Goal: Task Accomplishment & Management: Manage account settings

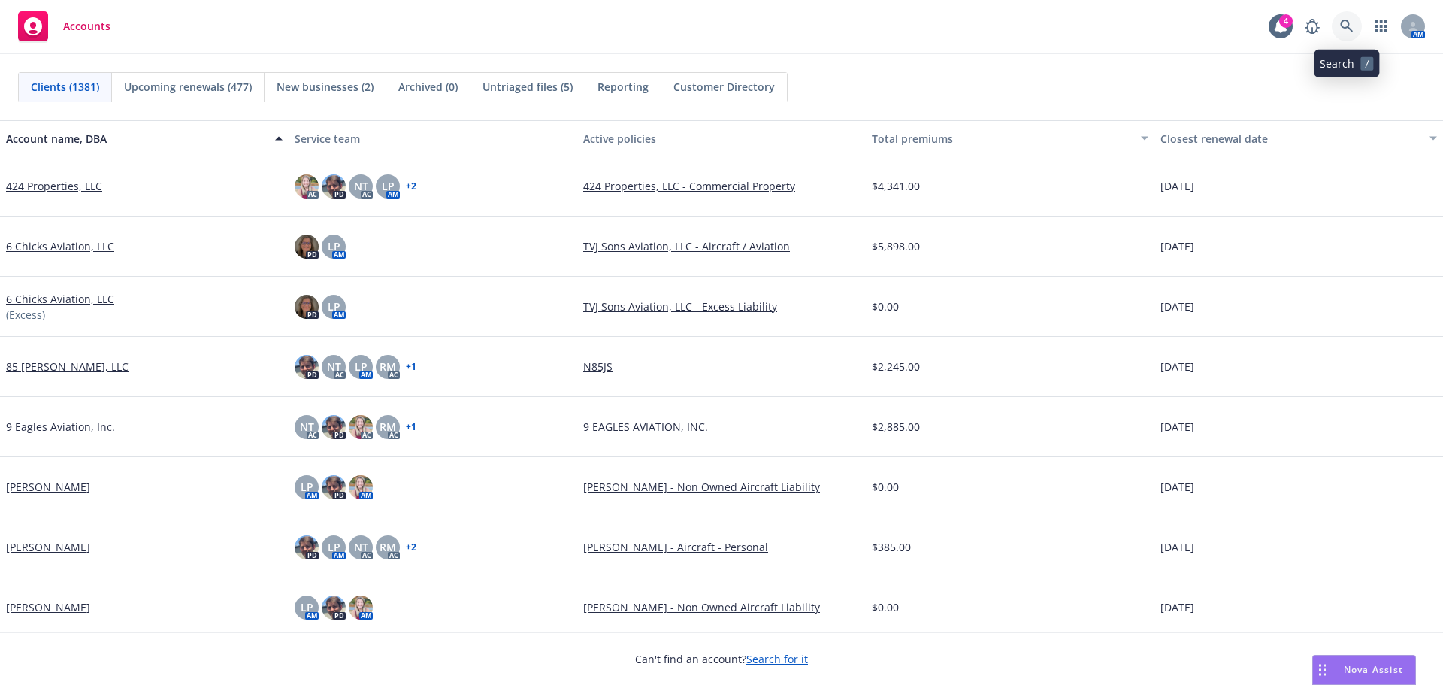
click at [1351, 34] on link at bounding box center [1347, 26] width 30 height 30
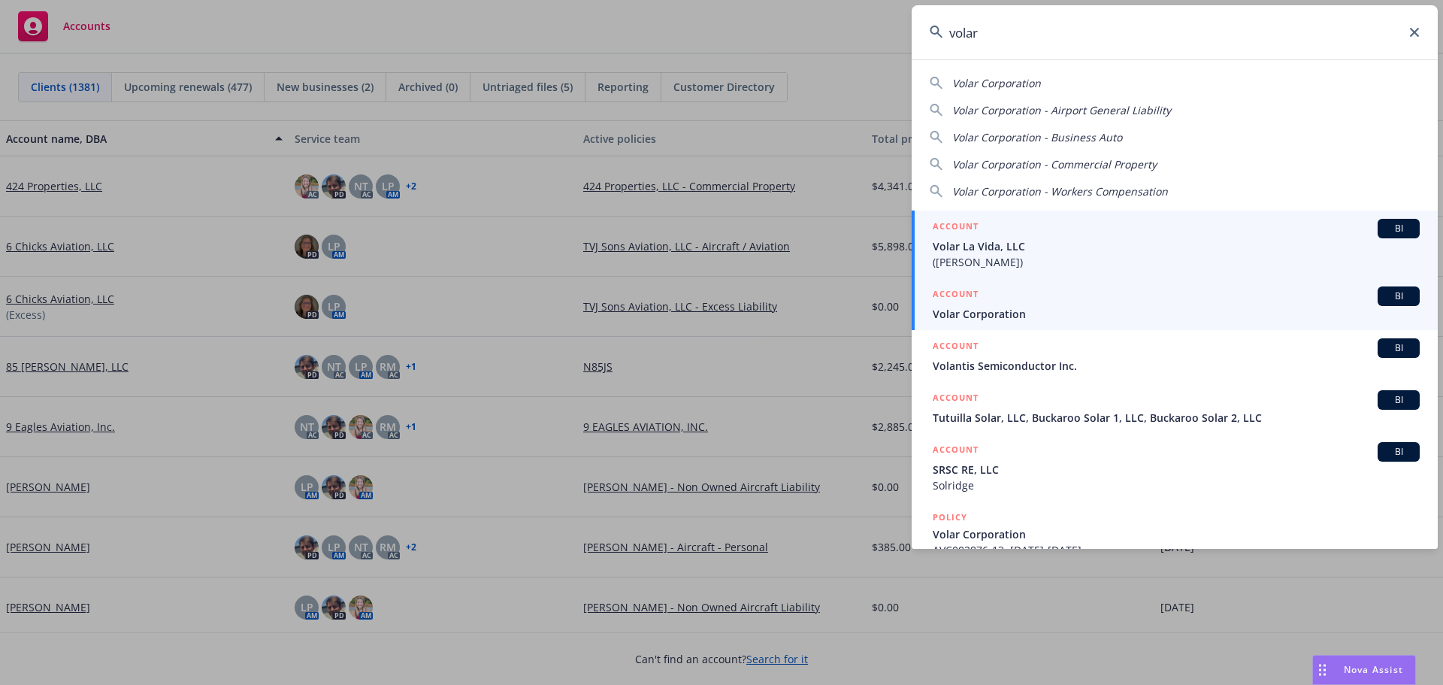
type input "volar"
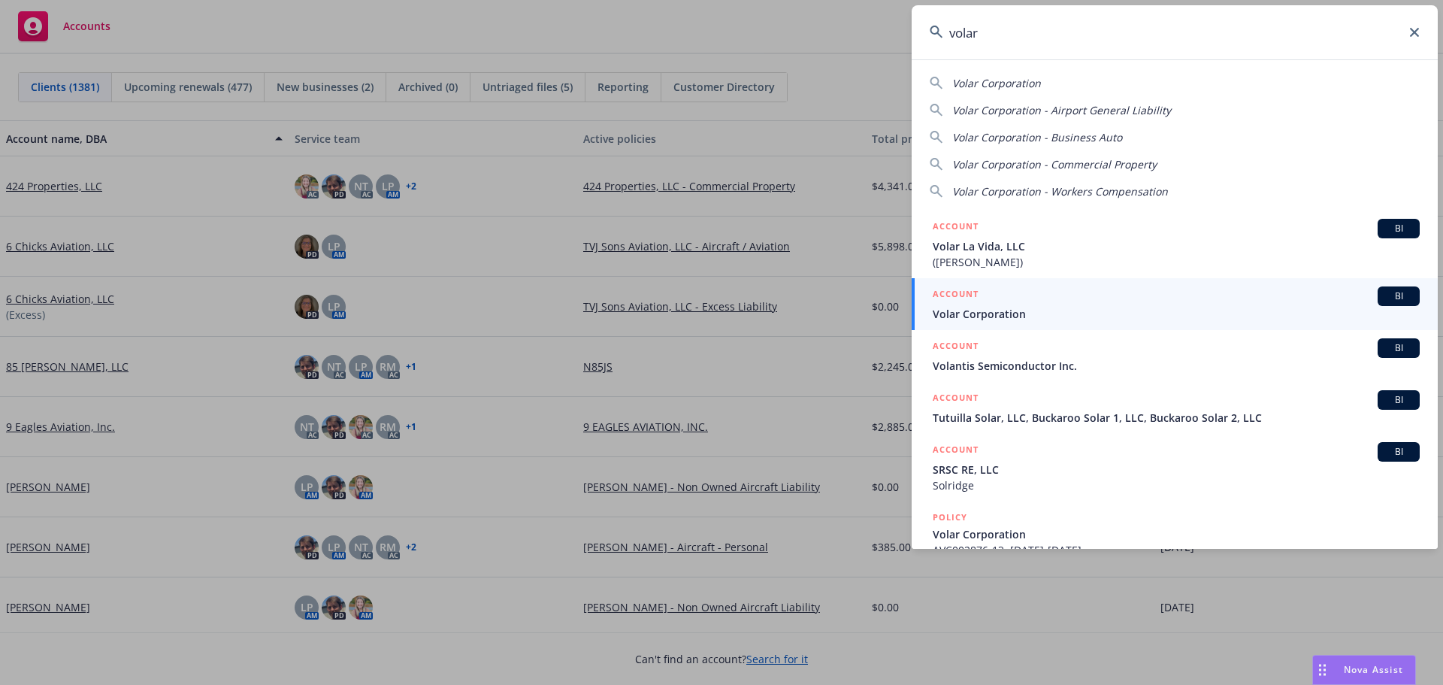
click at [1038, 319] on span "Volar Corporation" at bounding box center [1176, 314] width 487 height 16
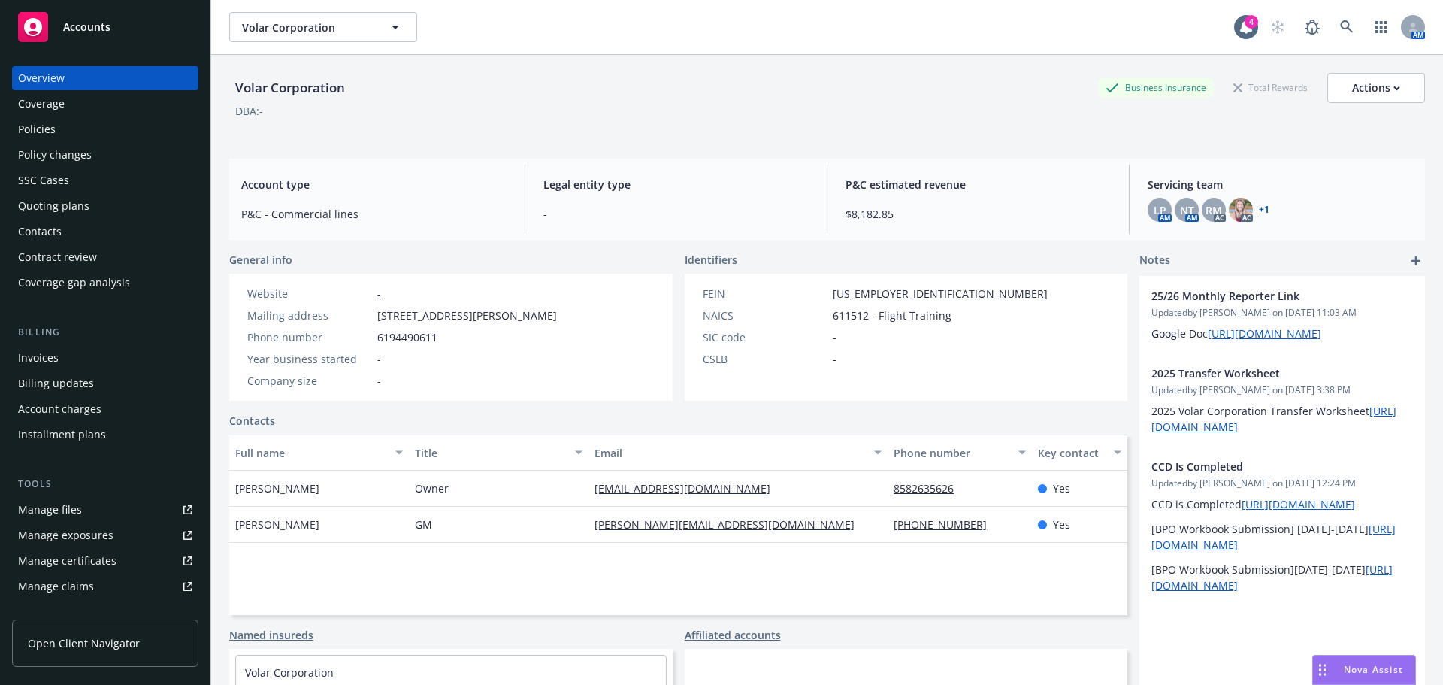
click at [52, 132] on div "Policies" at bounding box center [37, 129] width 38 height 24
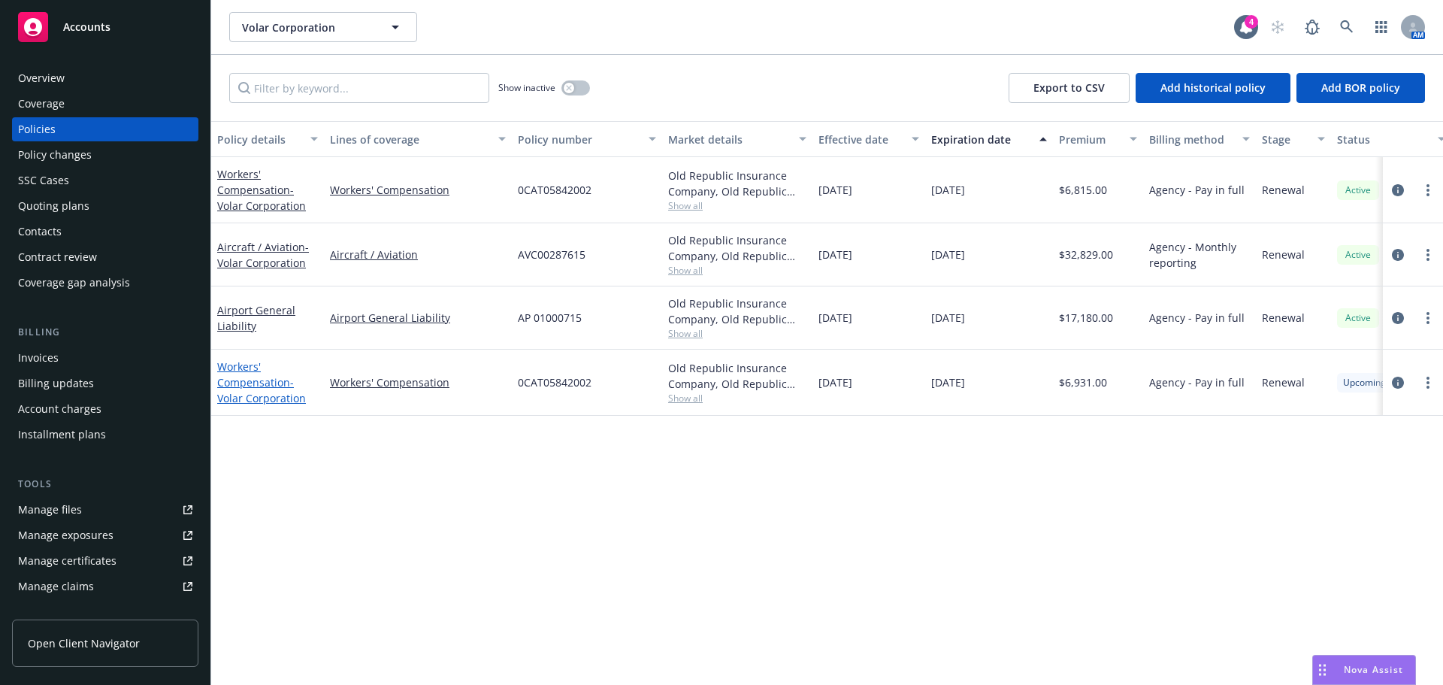
click at [240, 401] on span "- Volar Corporation" at bounding box center [261, 390] width 89 height 30
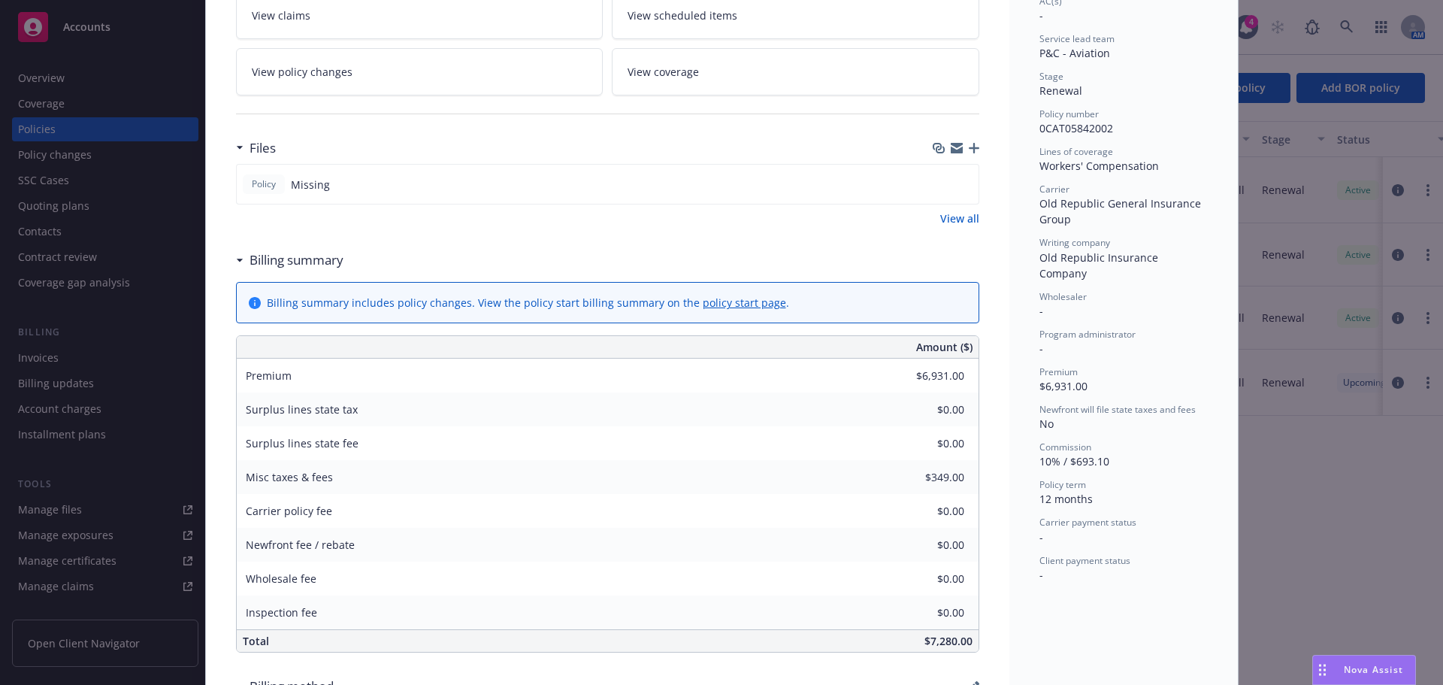
scroll to position [301, 0]
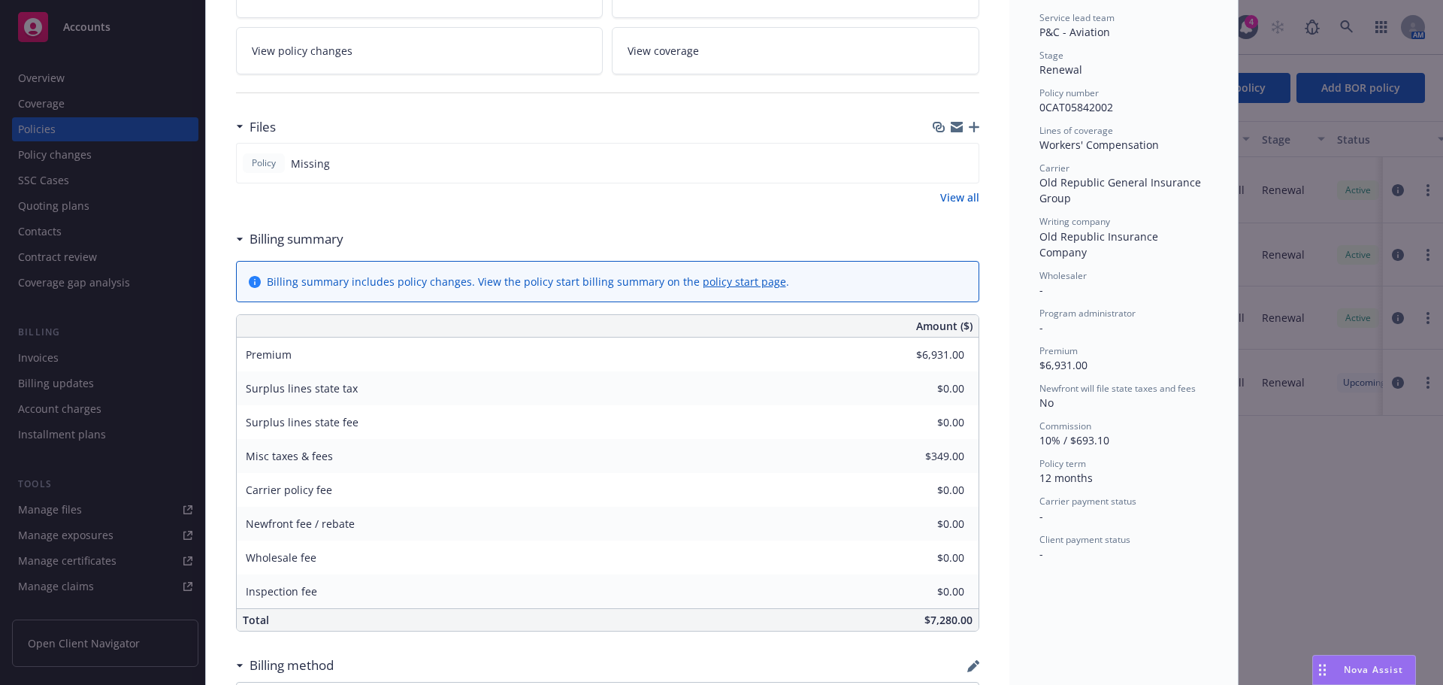
click at [960, 130] on div at bounding box center [956, 127] width 47 height 12
click at [969, 130] on icon "button" at bounding box center [974, 127] width 11 height 11
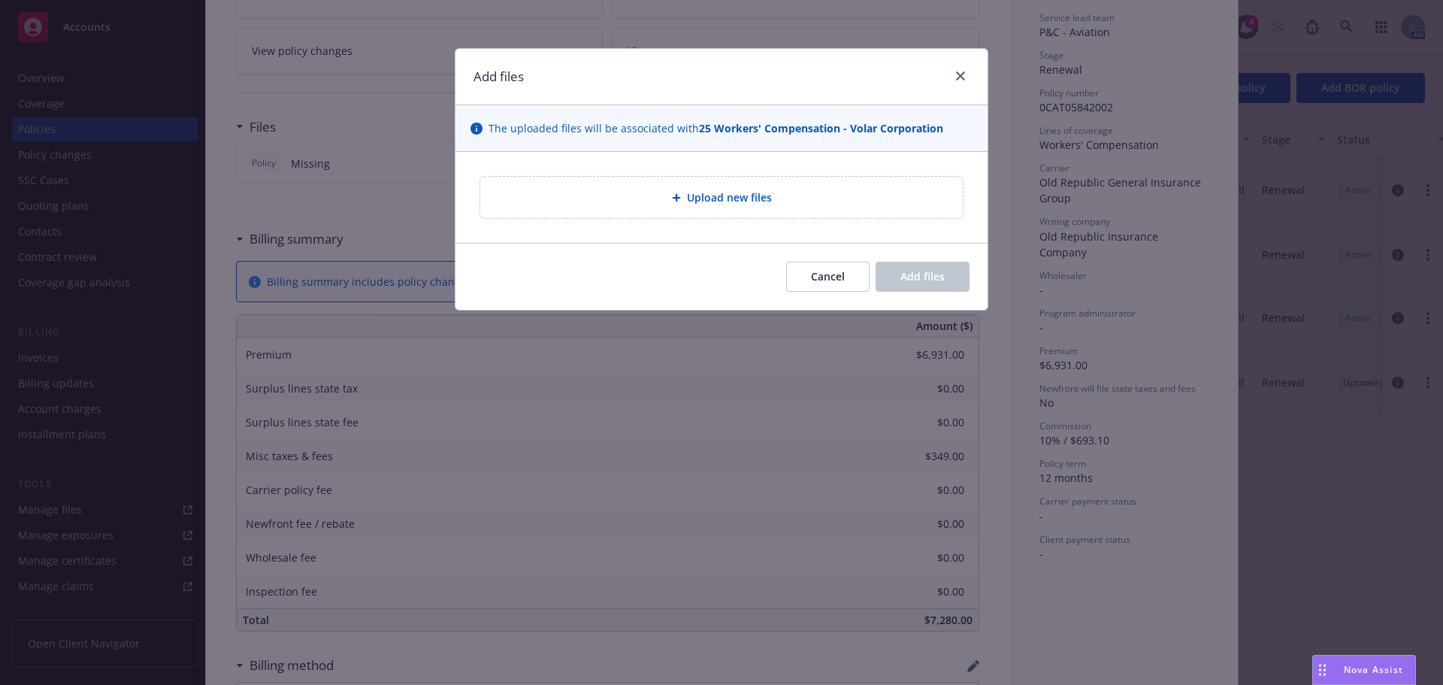
click at [688, 192] on span "Upload new files" at bounding box center [729, 197] width 85 height 16
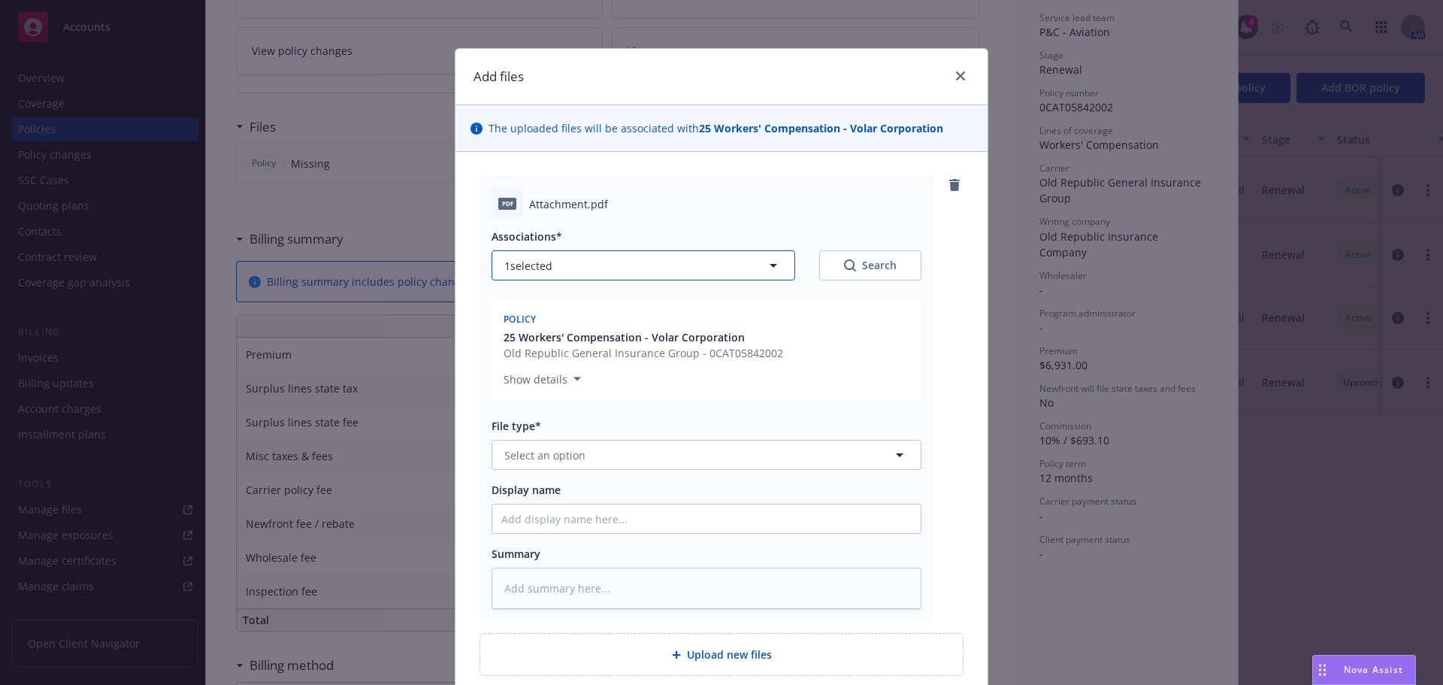
click at [634, 278] on button "1 selected" at bounding box center [644, 265] width 304 height 30
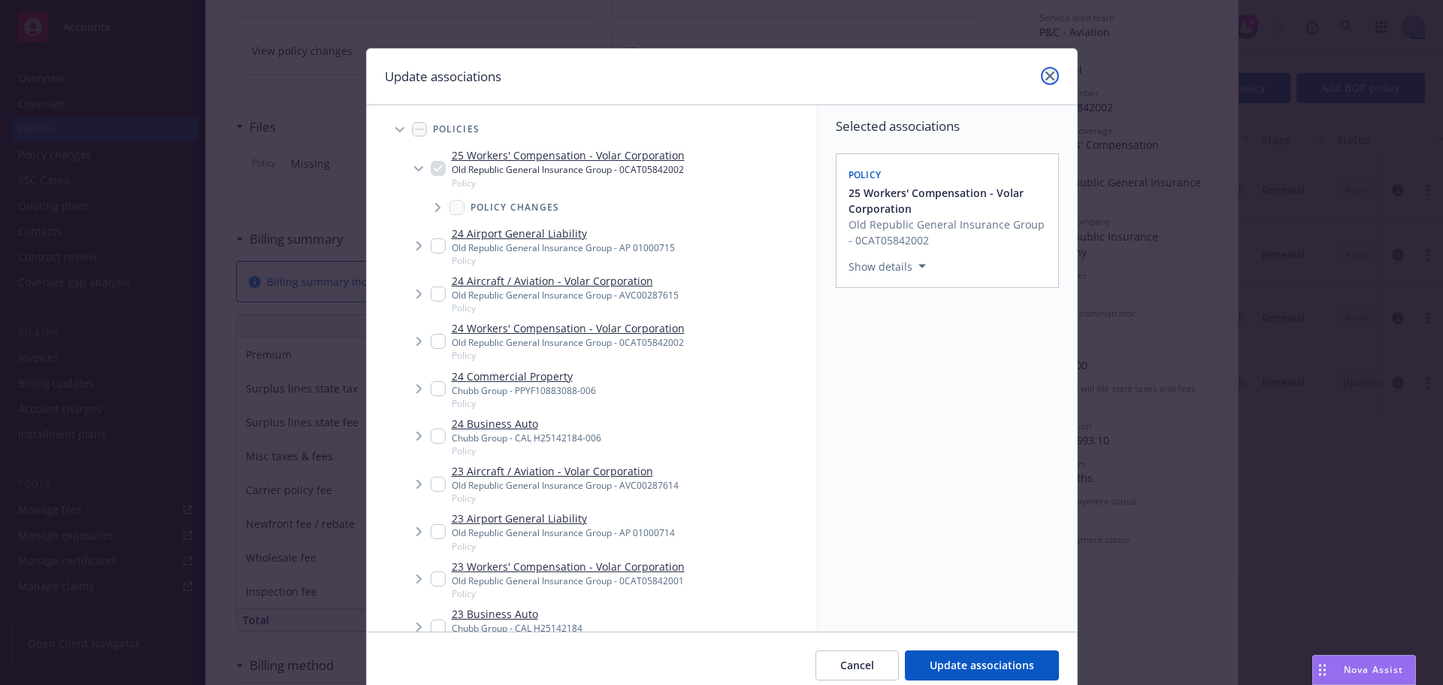
click at [1051, 73] on link "close" at bounding box center [1050, 76] width 18 height 18
type textarea "x"
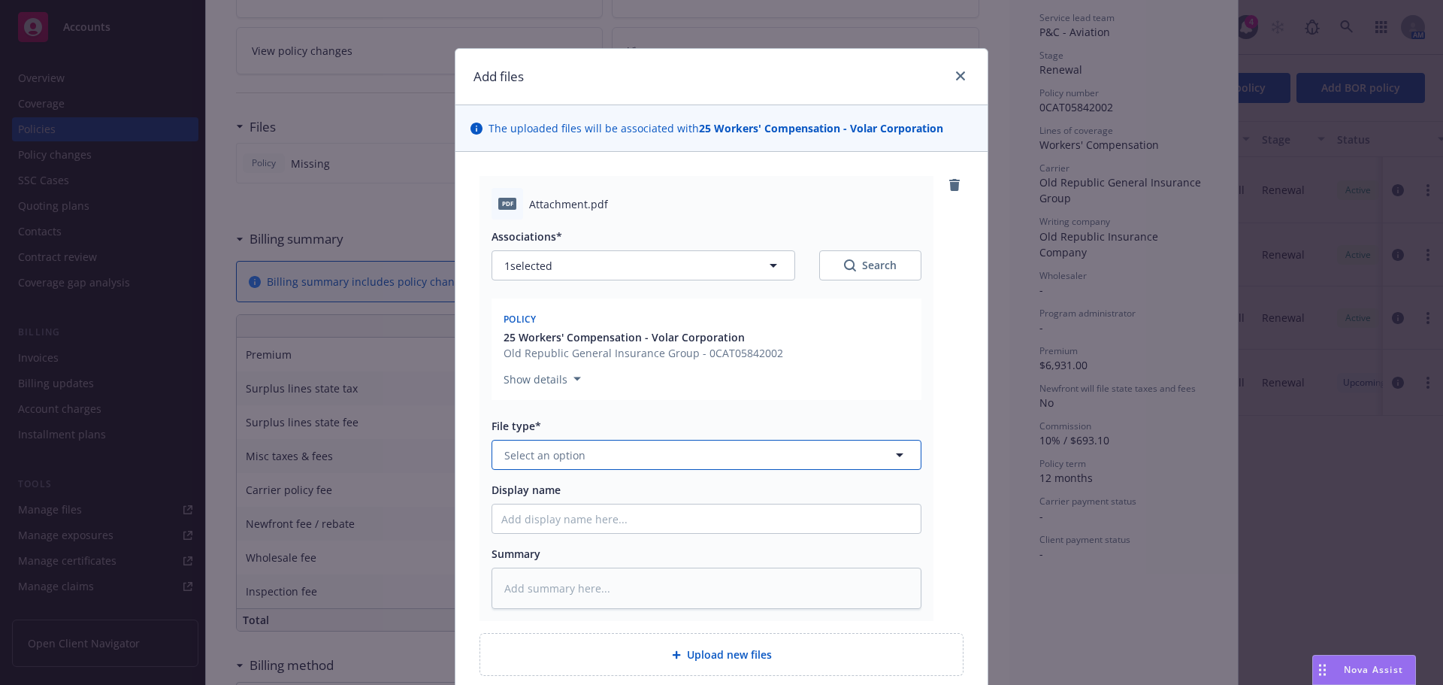
drag, startPoint x: 682, startPoint y: 457, endPoint x: 661, endPoint y: 452, distance: 21.5
click at [682, 456] on button "Select an option" at bounding box center [707, 455] width 430 height 30
type input "invoice"
click at [660, 542] on div "Invoice - Third Party" at bounding box center [706, 536] width 410 height 22
click at [627, 524] on input "Display name" at bounding box center [706, 518] width 428 height 29
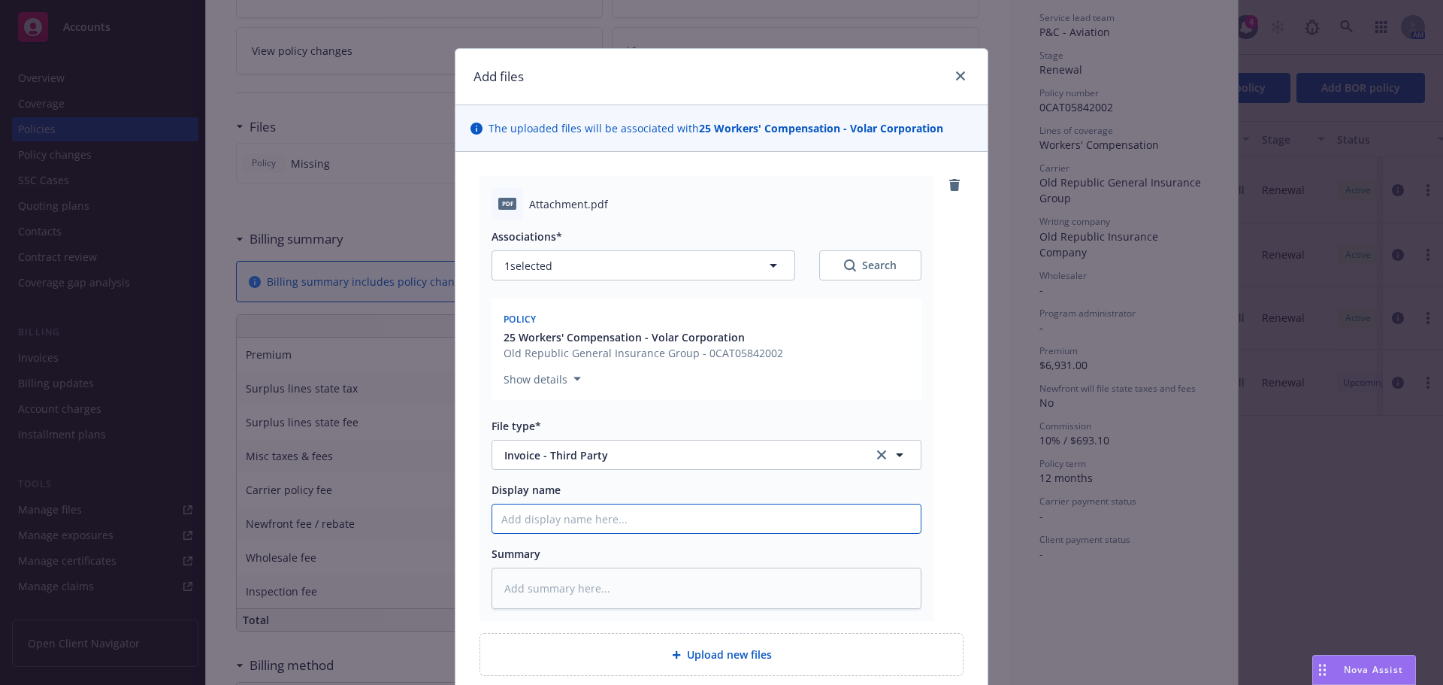
type textarea "x"
type input "2"
type textarea "x"
type input "25"
type textarea "x"
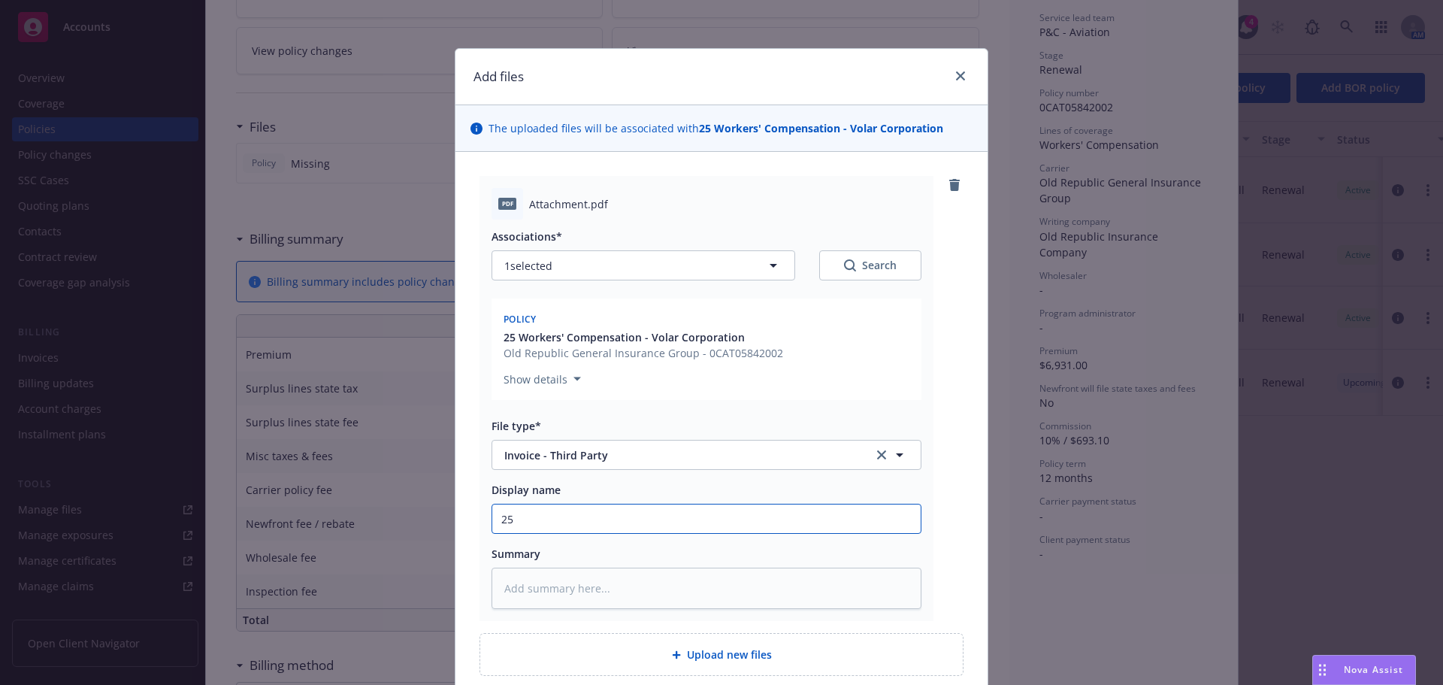
type input "25-"
type textarea "x"
type input "25-/"
type textarea "x"
type input "25-/2"
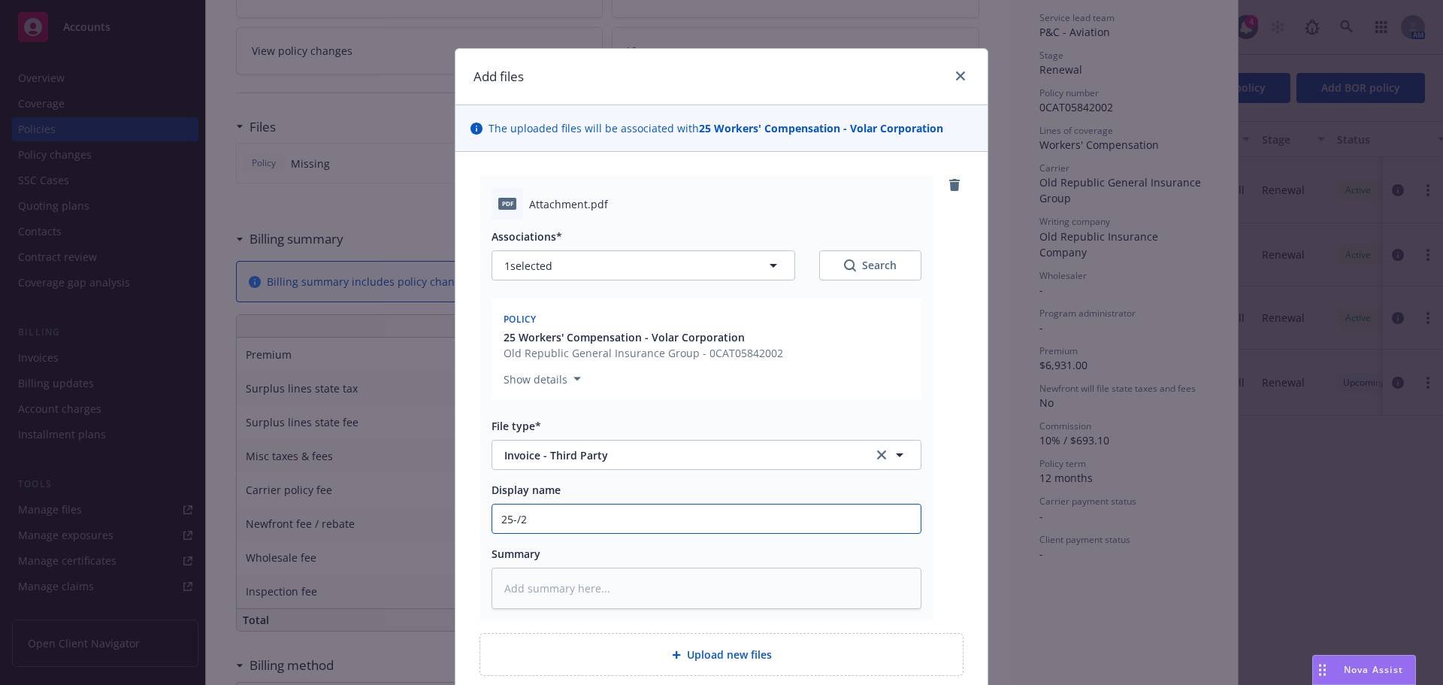
type textarea "x"
type input "25-/2-"
type textarea "x"
type input "25-/2-6"
type textarea "x"
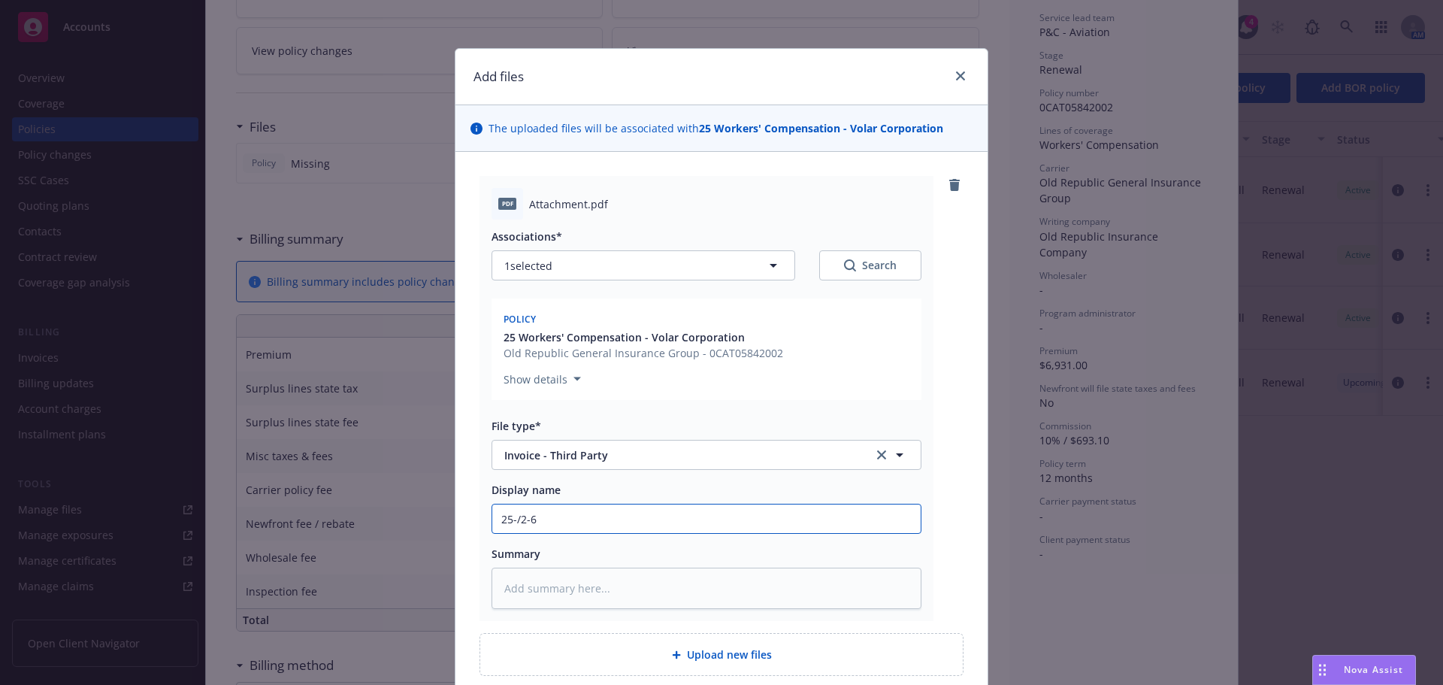
type input "25-/2-6"
type textarea "x"
type input "25-/2-6"
type textarea "x"
type input "25-/2-"
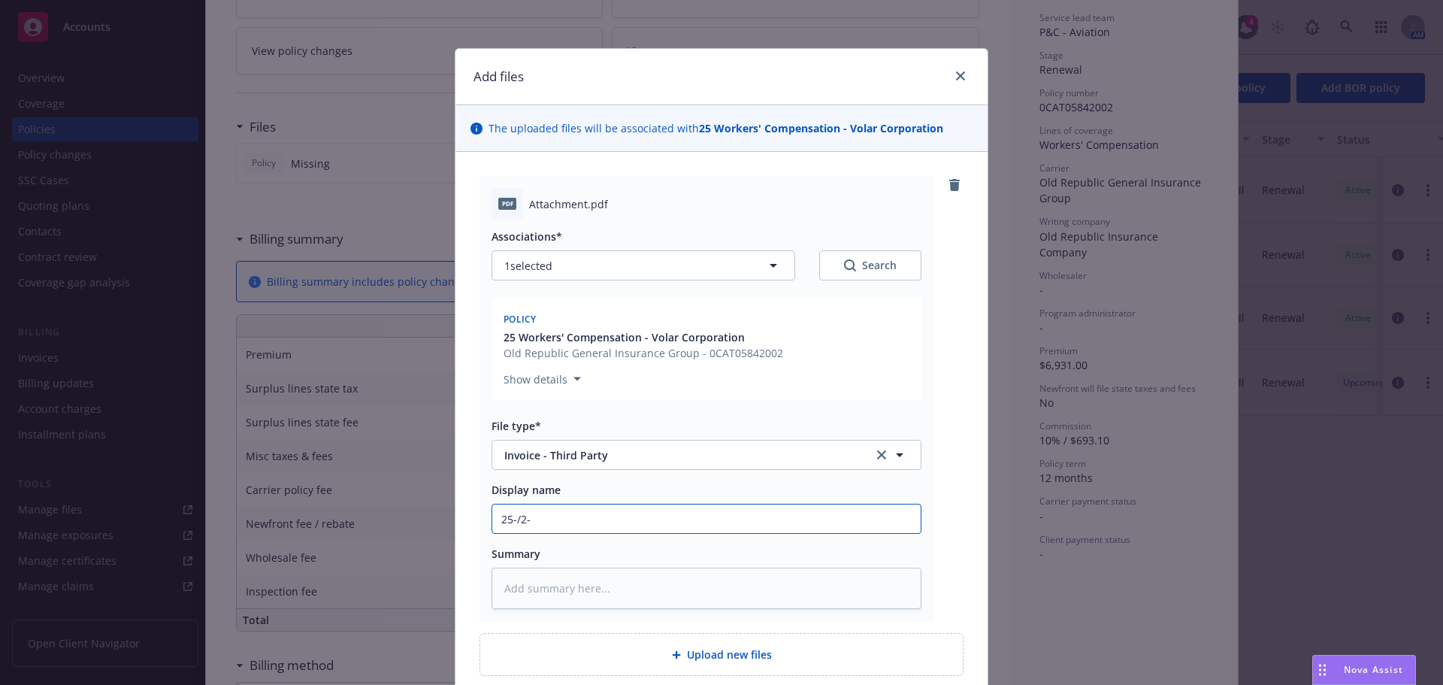
type textarea "x"
type input "25-/2"
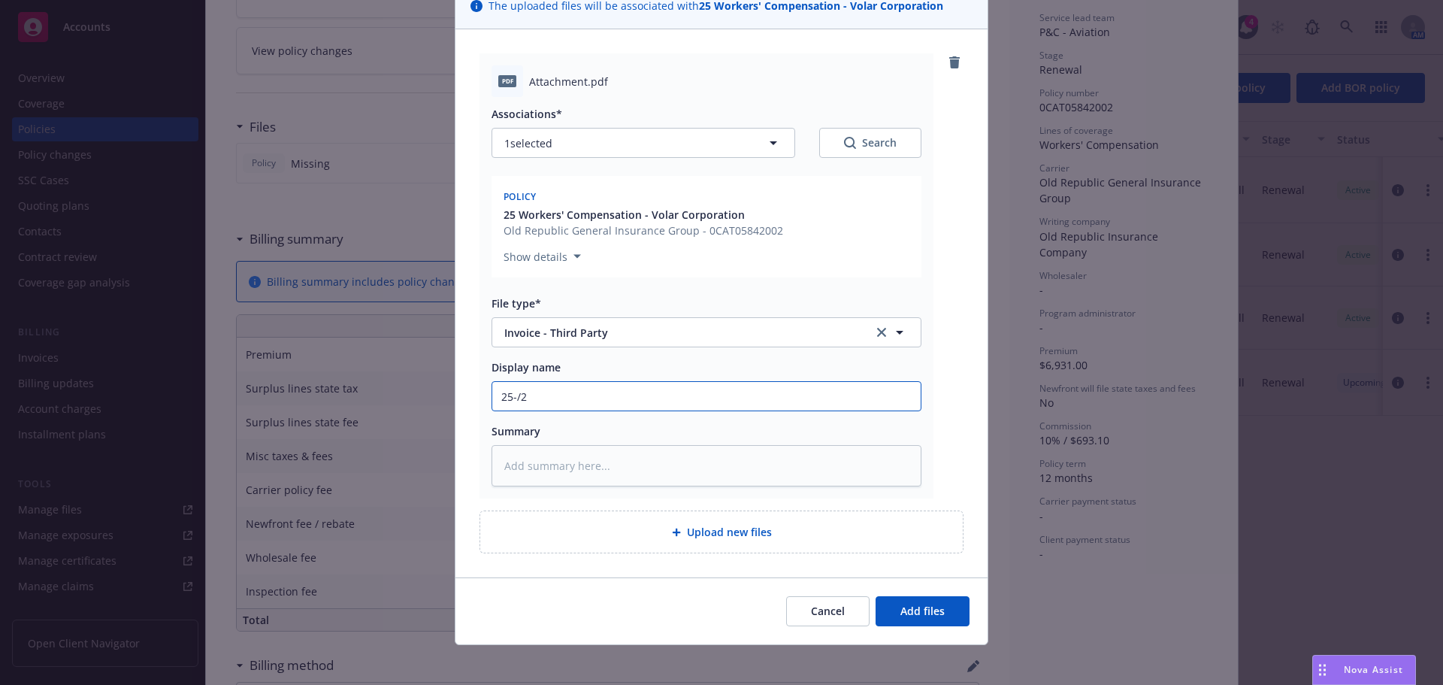
scroll to position [131, 0]
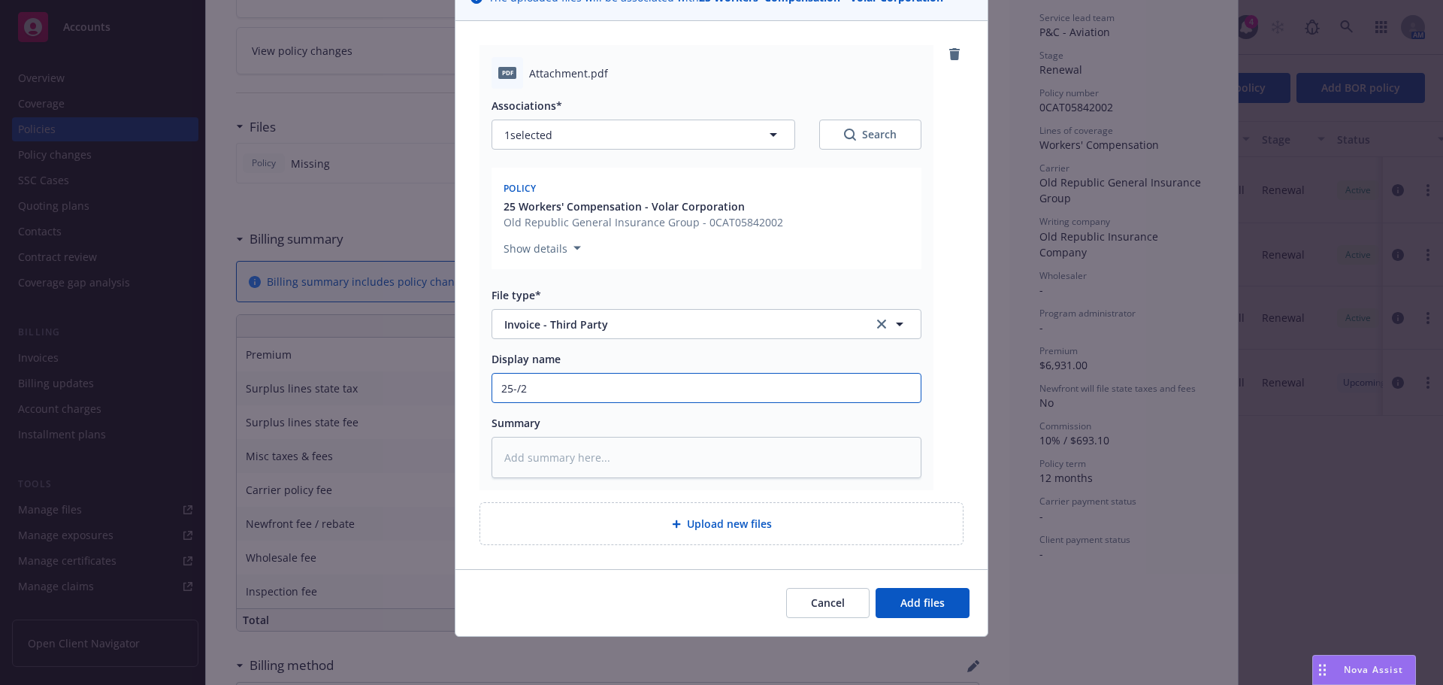
type textarea "x"
type input "25-/"
type textarea "x"
type input "25-"
type textarea "x"
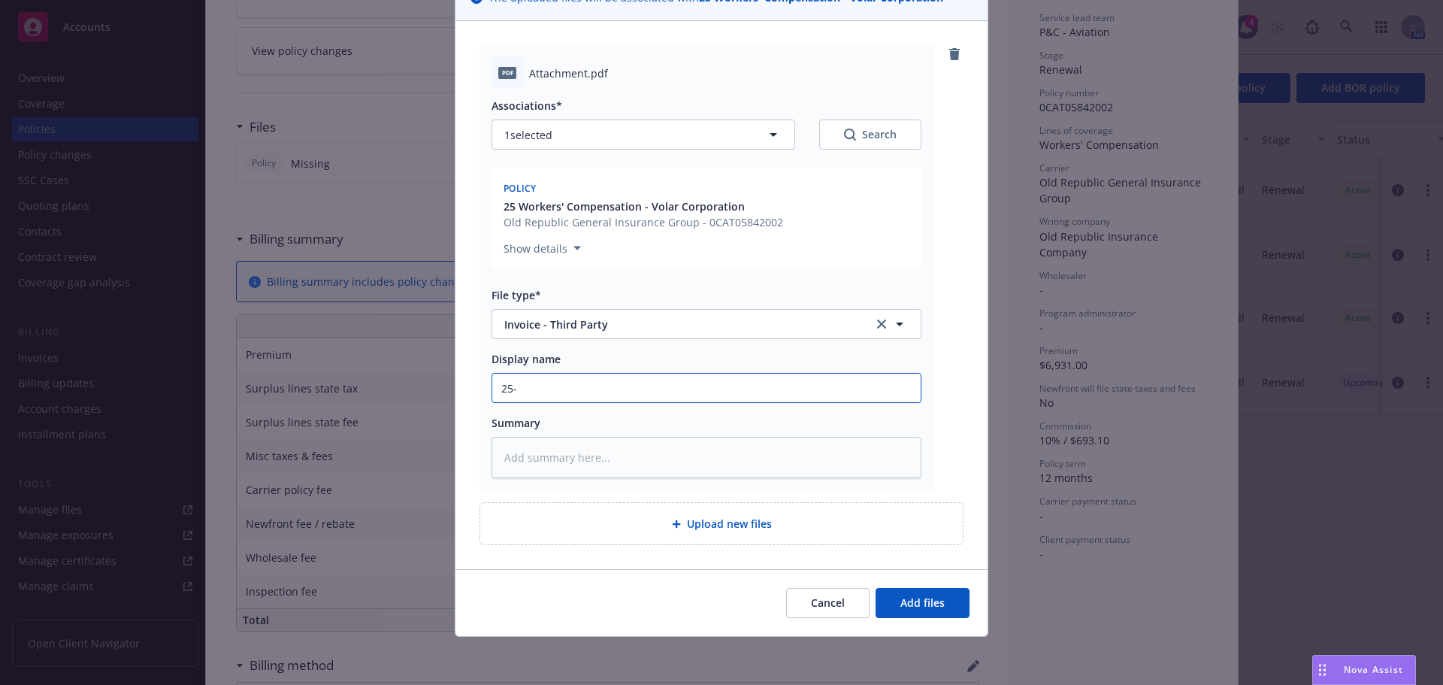
type input "25"
type textarea "x"
type input "25/"
type textarea "x"
type input "25/2"
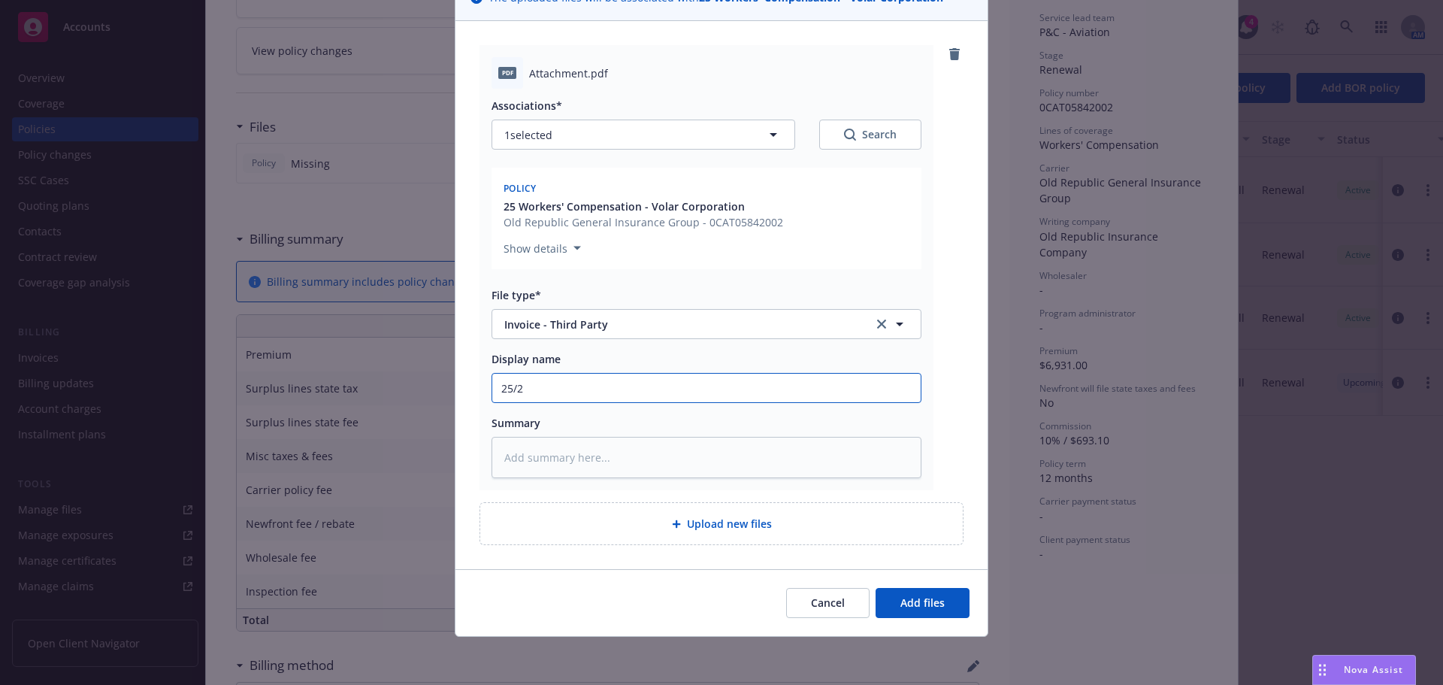
type textarea "x"
type input "25/26"
type textarea "x"
type input "25/26"
type textarea "x"
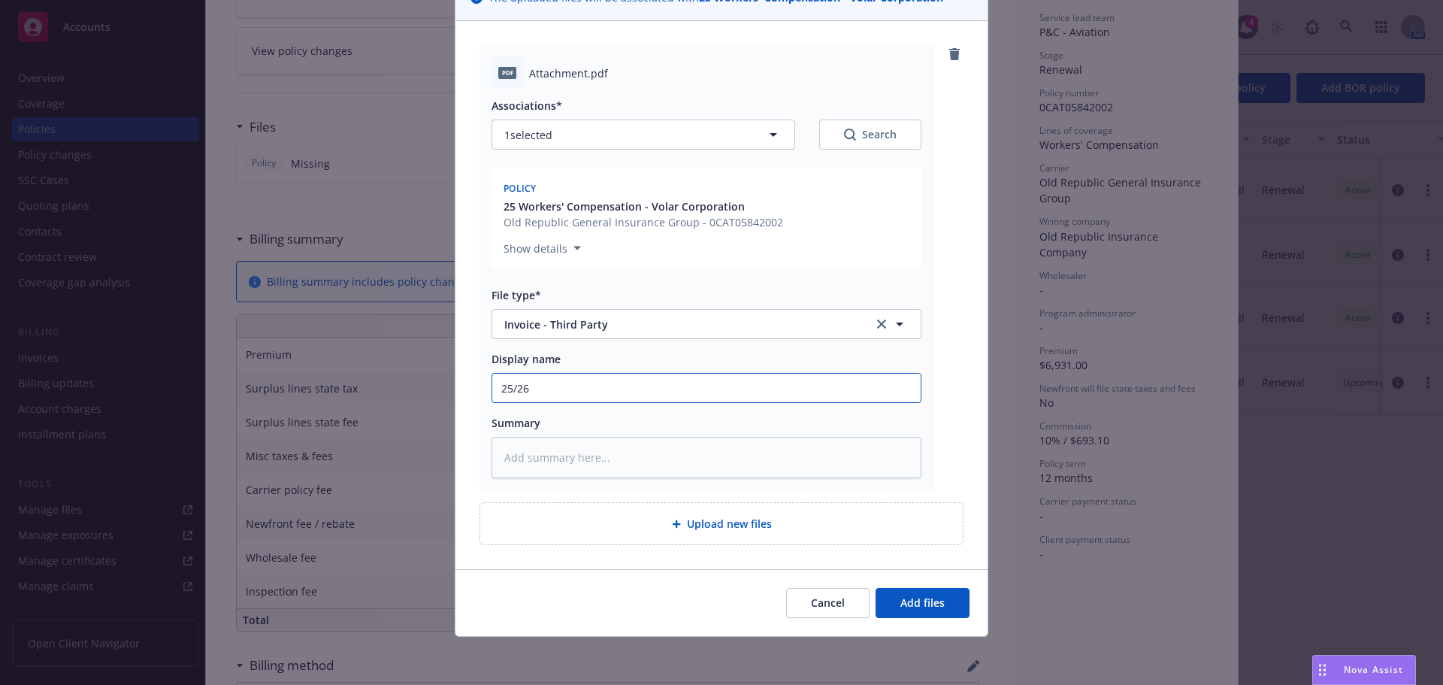
type input "25/26 O"
type textarea "x"
type input "25/26 OR"
type textarea "x"
type input "25/26 ORA"
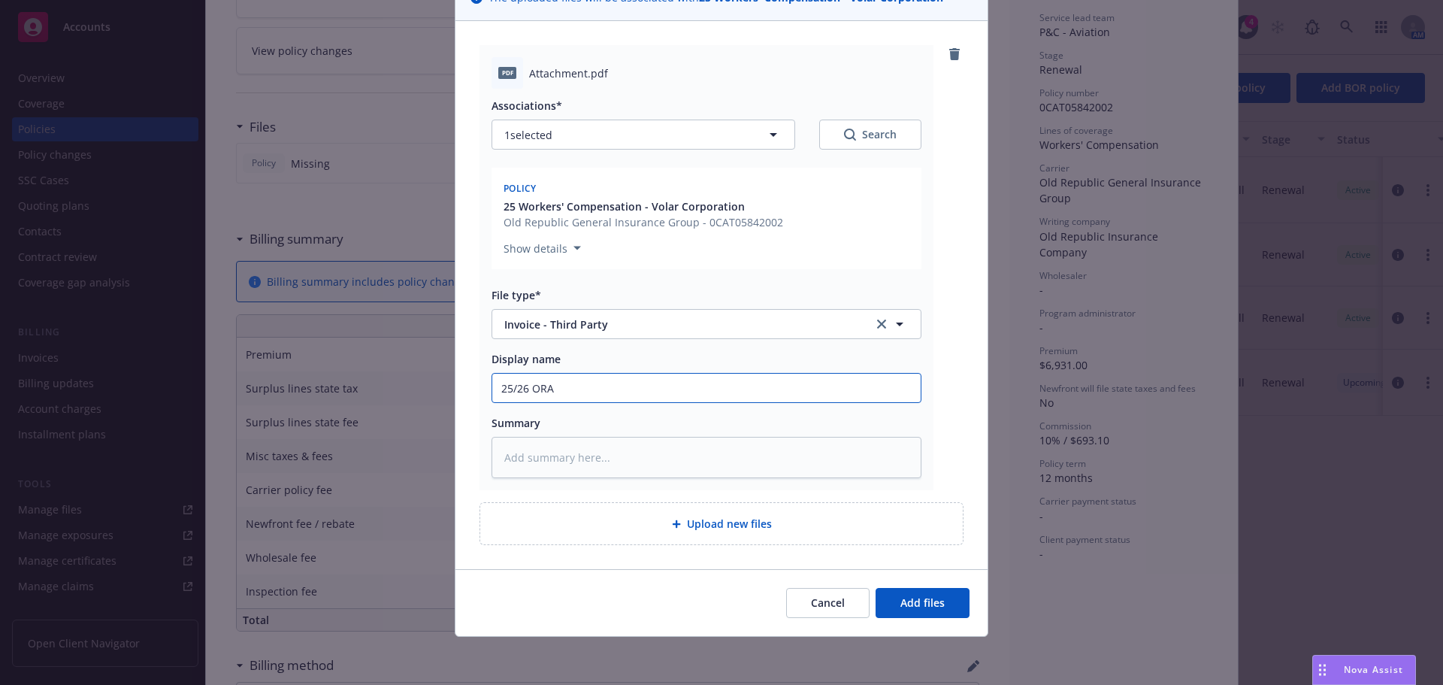
type textarea "x"
type input "25/26 ORA"
type textarea "x"
type input "25/26 ORA W"
type textarea "x"
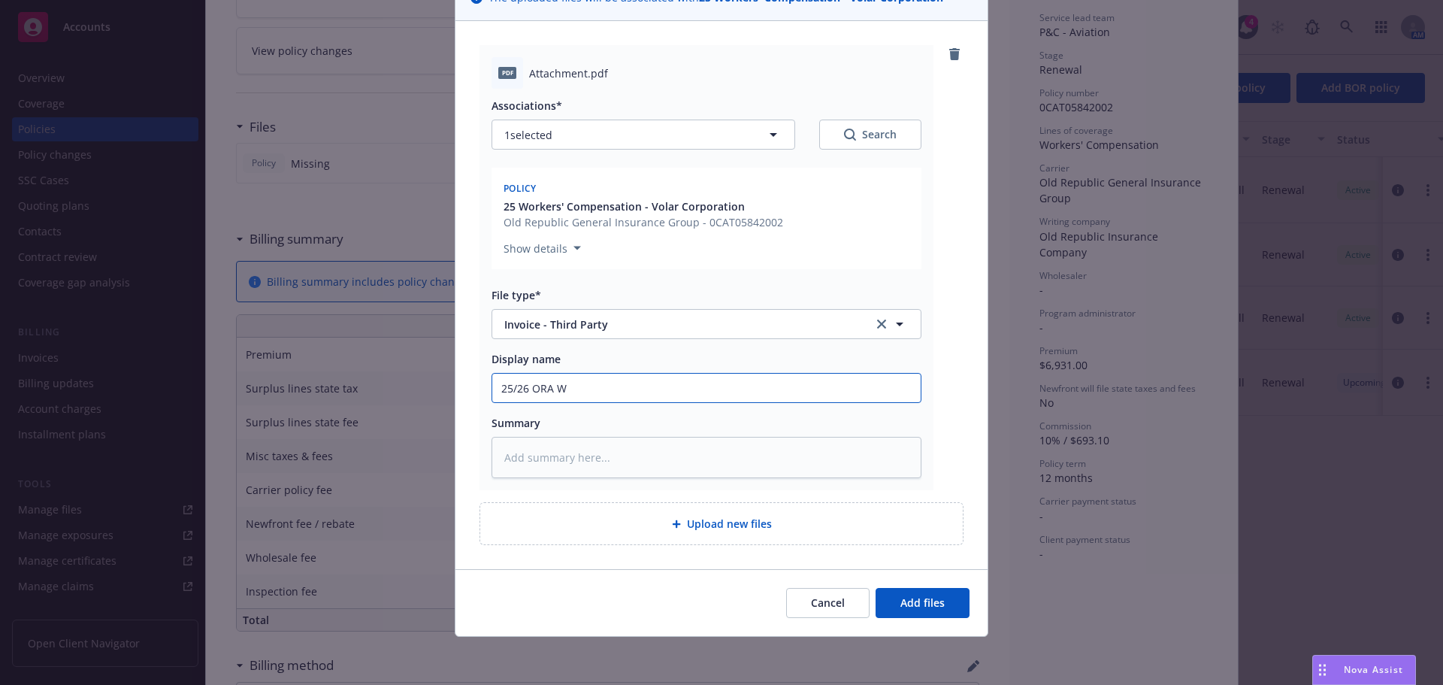
type input "25/26 ORA WC"
type textarea "x"
type input "25/26 ORA WC"
type textarea "x"
type input "25/26 ORA WC I"
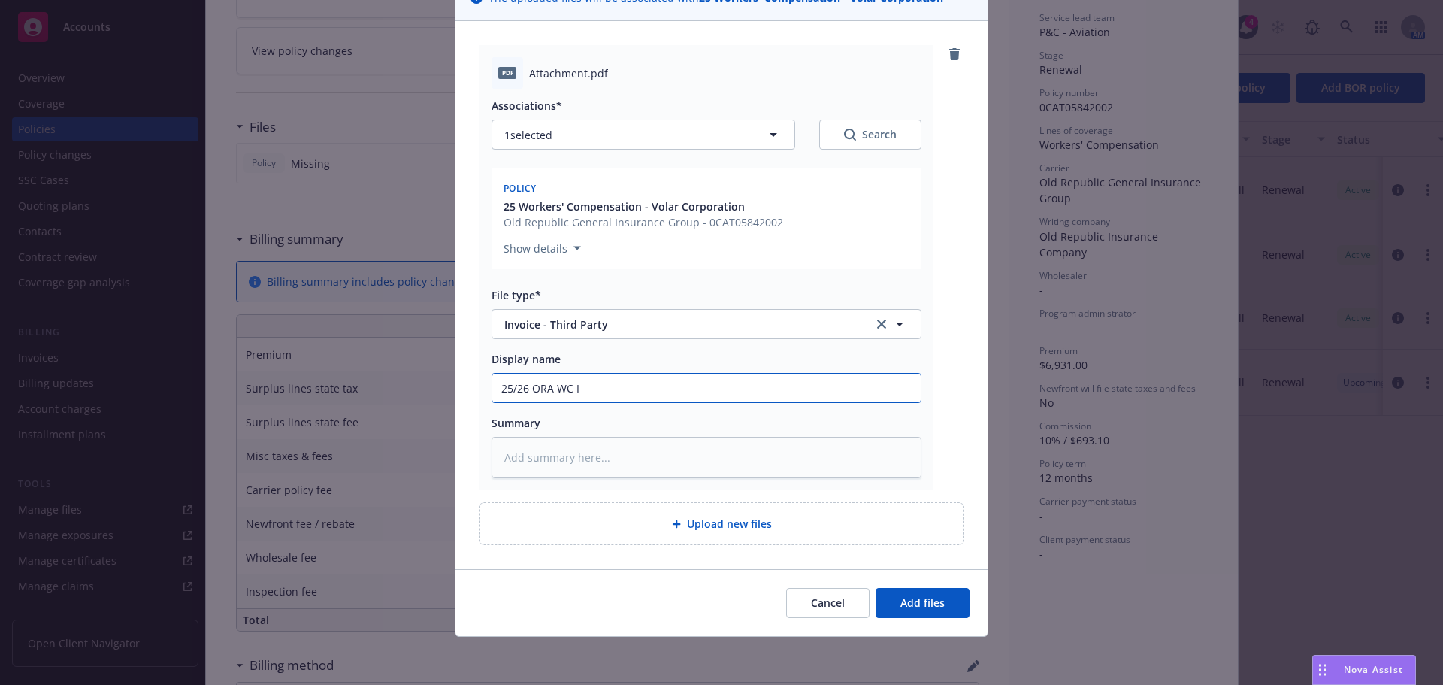
type textarea "x"
type input "25/26 ORA WC In"
type textarea "x"
type input "25/26 ORA WC Inv"
type textarea "x"
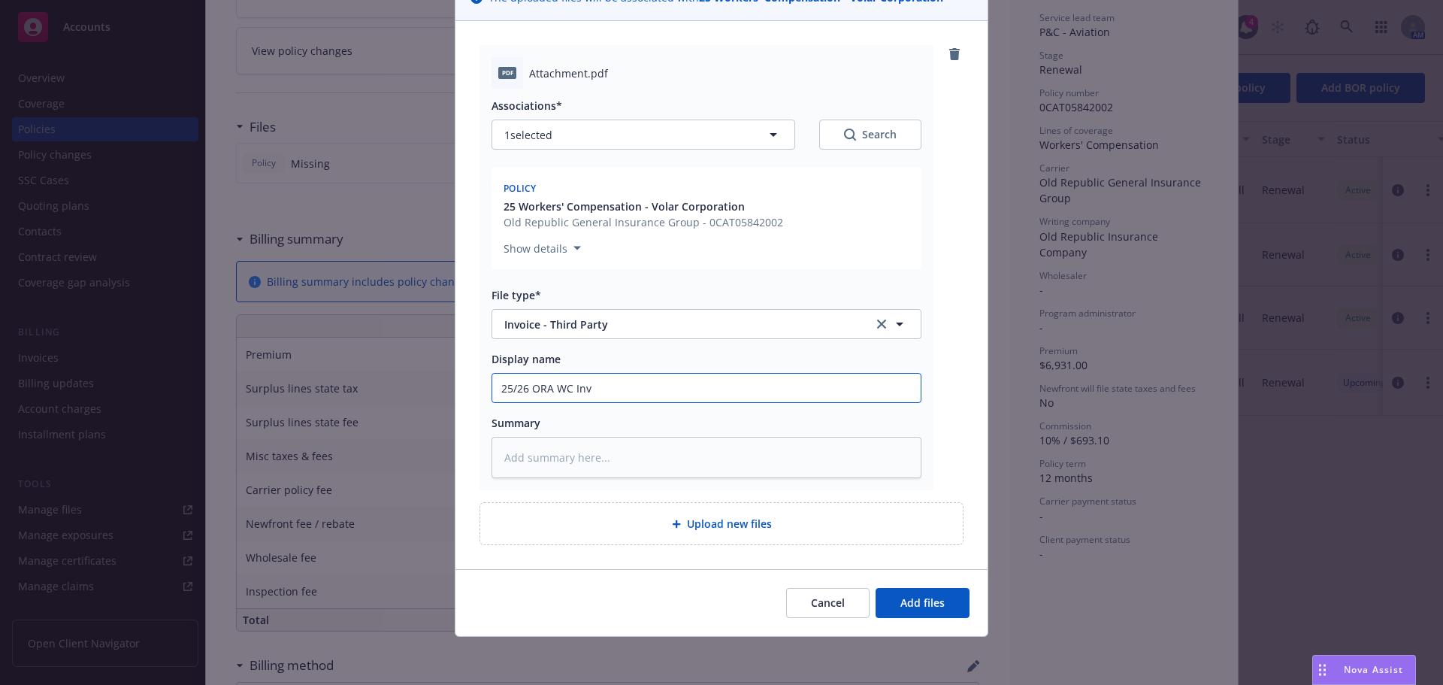
type input "25/26 ORA WC Invo"
type textarea "x"
type input "25/26 ORA WC Invois"
type textarea "x"
type input "25/26 ORA WC Invoisv"
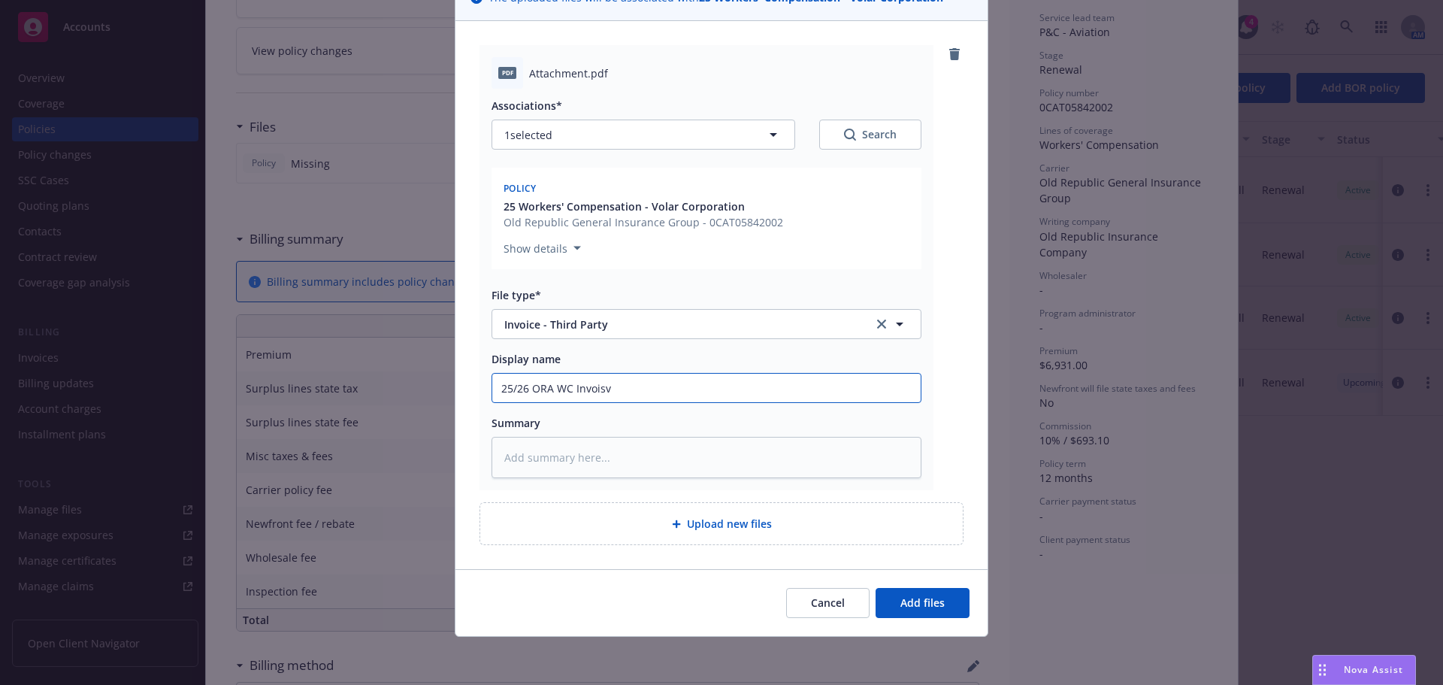
type textarea "x"
type input "25/26 ORA WC Invoisvce"
type textarea "x"
type input "25/26 ORA WC Invoisvcea"
type textarea "x"
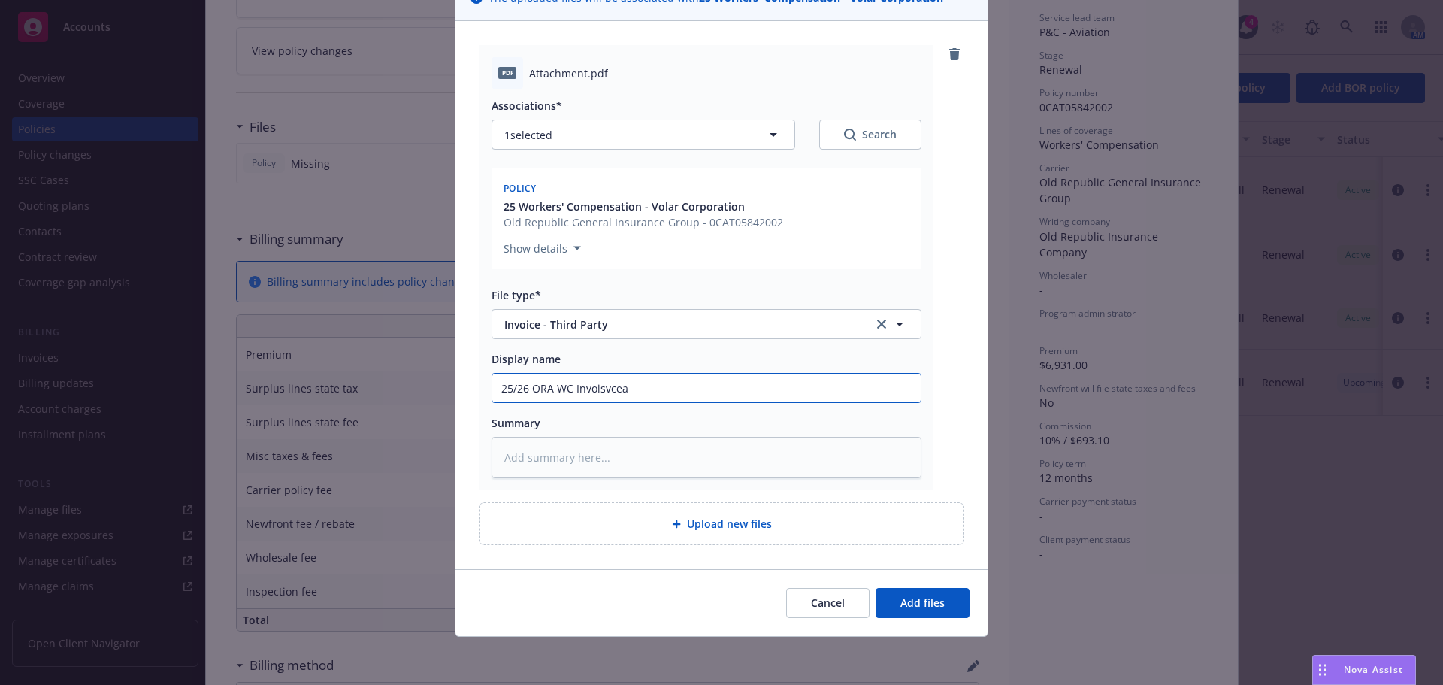
type input "25/26 ORA WC Invoisvcea3"
type textarea "x"
type input "25/26 ORA WC Invoisvcea"
type textarea "x"
type input "25/26 ORA WC Invoisvce"
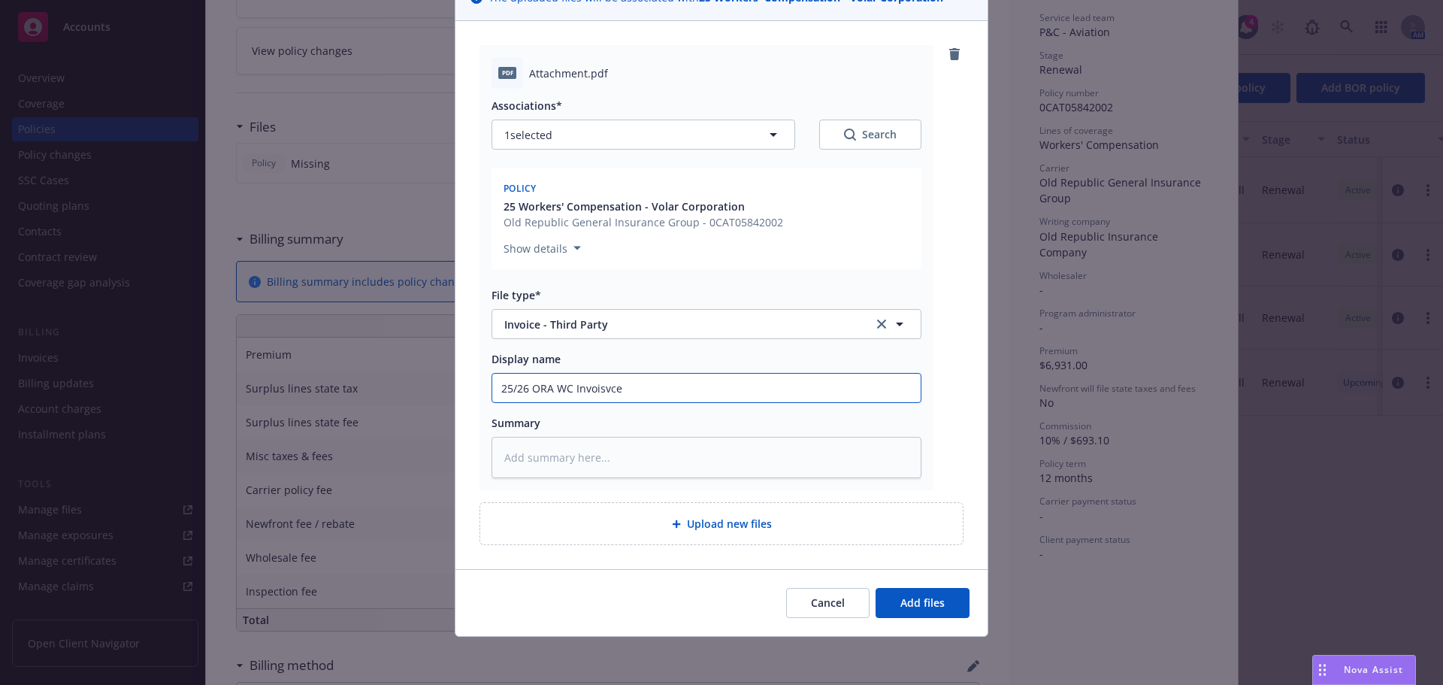
type textarea "x"
type input "25/26 ORA WC Invoisvc"
type textarea "x"
type input "25/26 ORA WC Invoisv"
type textarea "x"
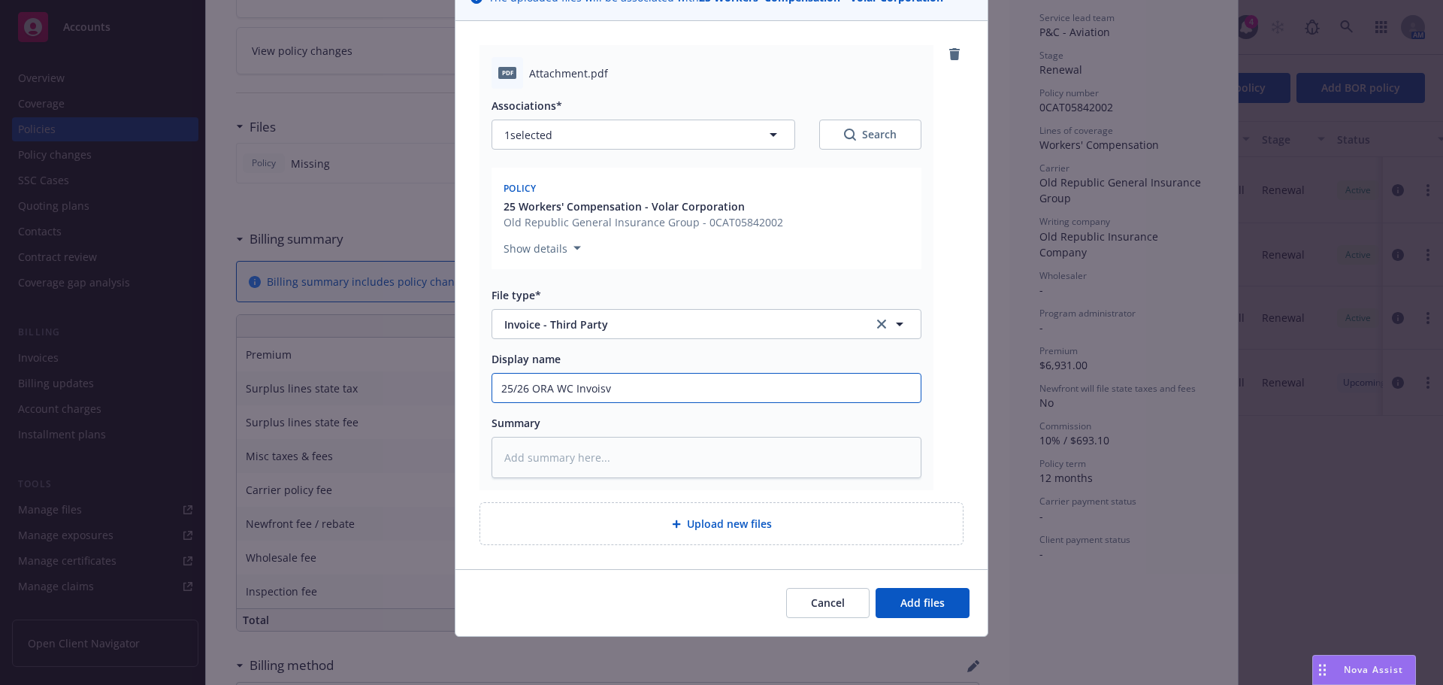
type input "25/26 ORA WC Invois"
type textarea "x"
type input "25/26 ORA WC Invoi"
type textarea "x"
type input "25/26 ORA WC Invoic"
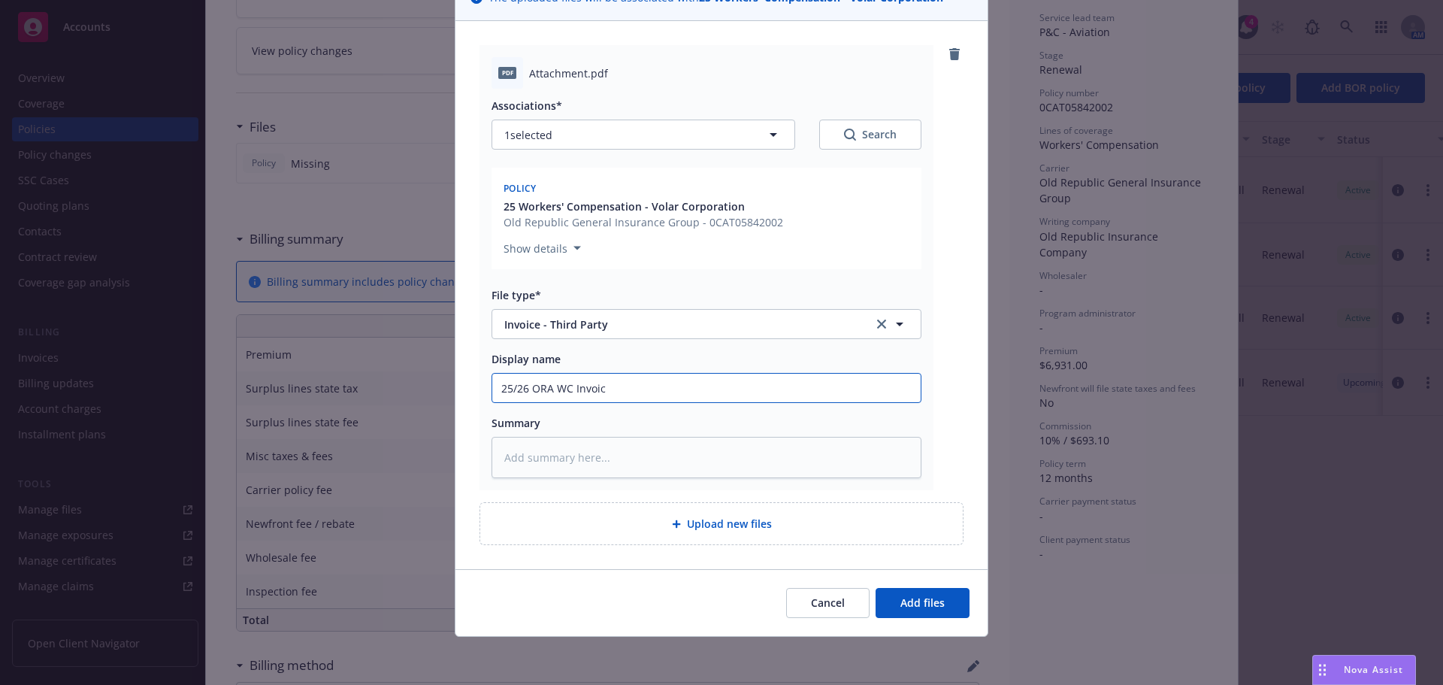
type textarea "x"
click at [570, 382] on input "25/26 ORA WC Invoice" at bounding box center [706, 388] width 428 height 29
type input "25/26 ORA WC Invoice"
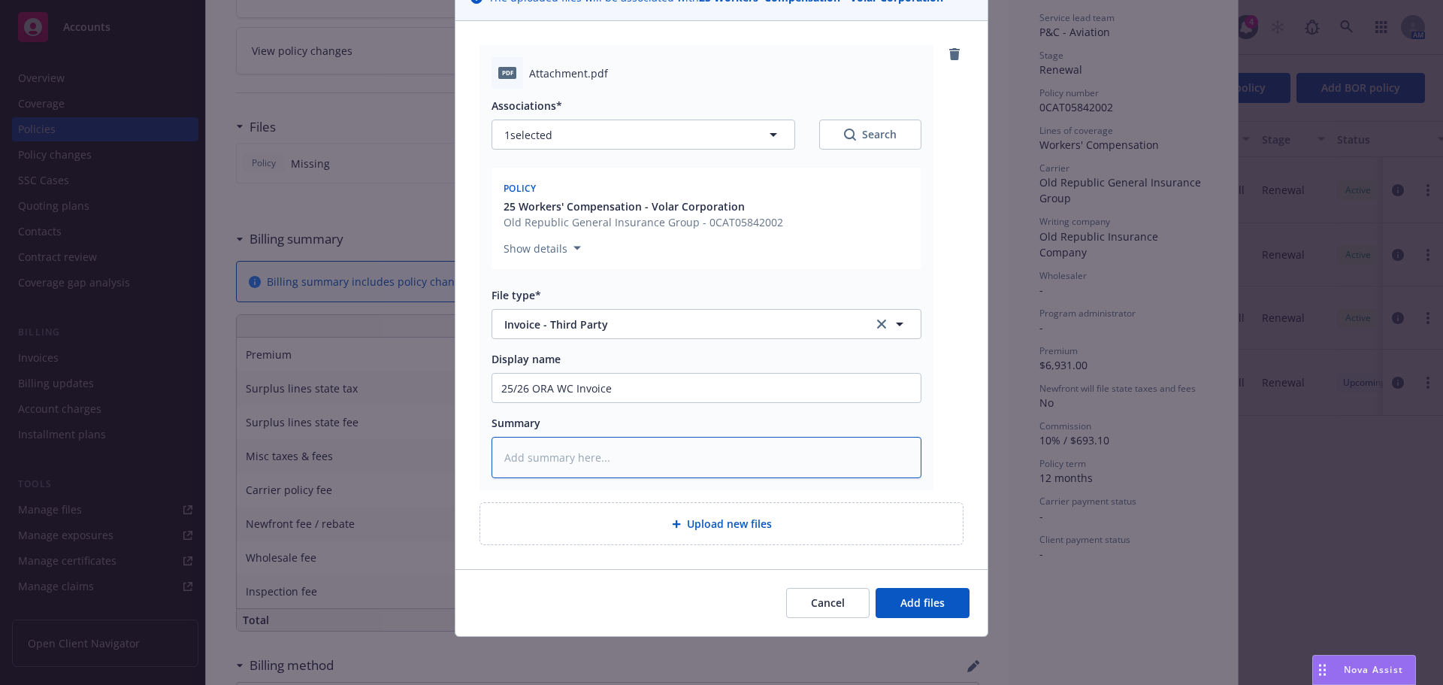
click at [561, 477] on textarea at bounding box center [707, 457] width 430 height 41
paste textarea "25/26 ORA WC Invoice"
type textarea "x"
type textarea "25/26 ORA WC Invoice"
click at [960, 597] on button "Add files" at bounding box center [923, 603] width 94 height 30
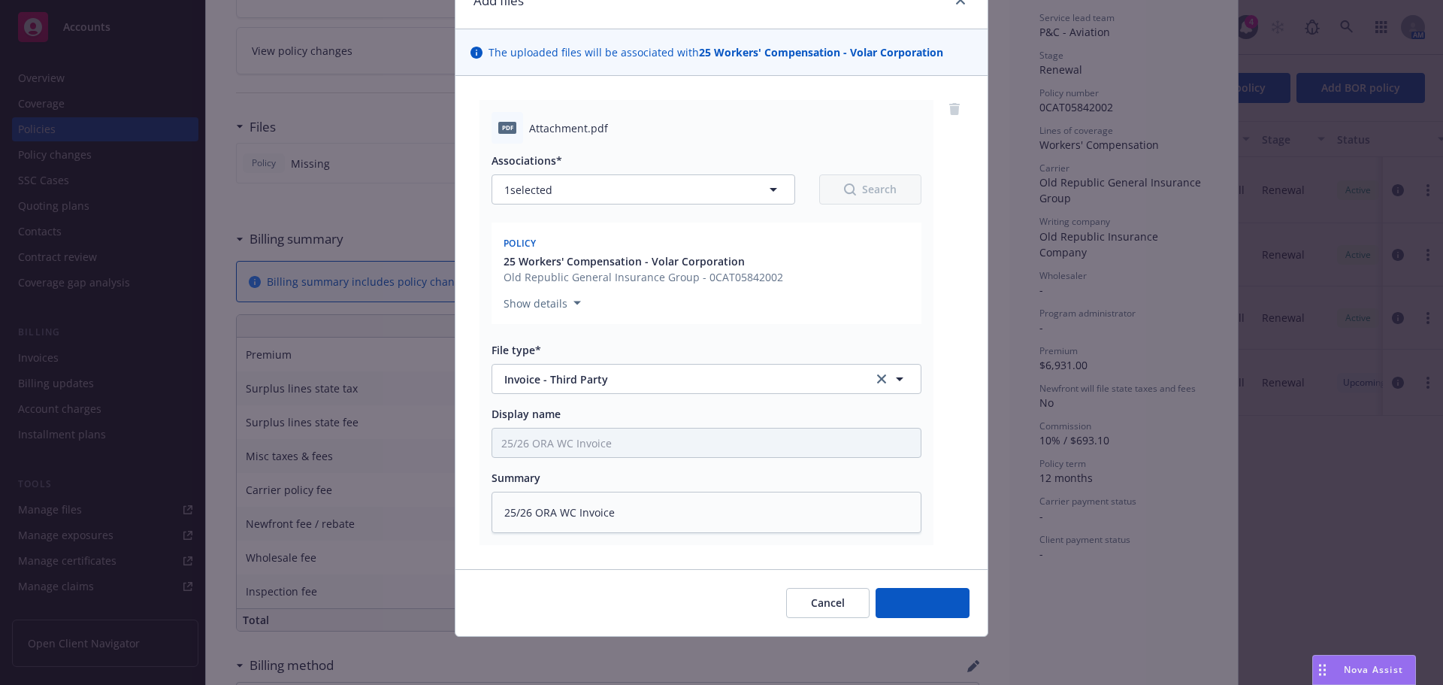
scroll to position [76, 0]
type textarea "x"
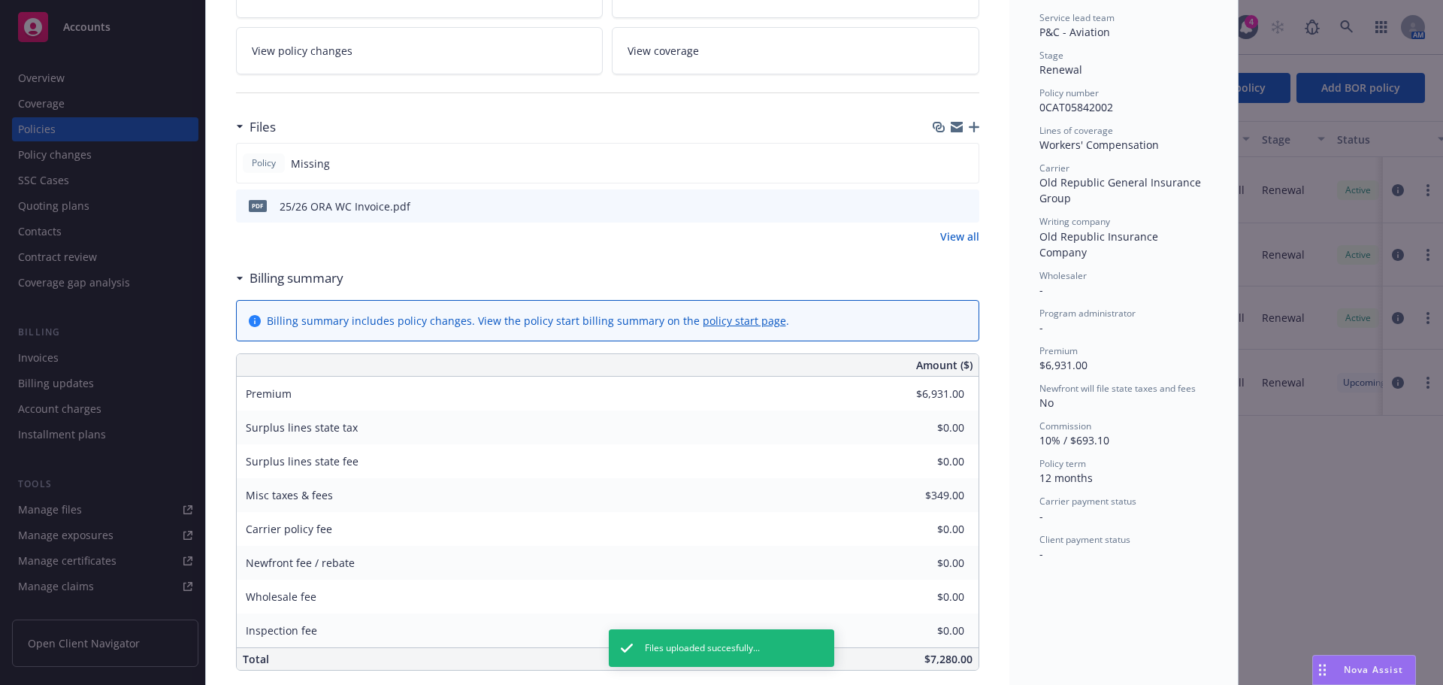
scroll to position [0, 0]
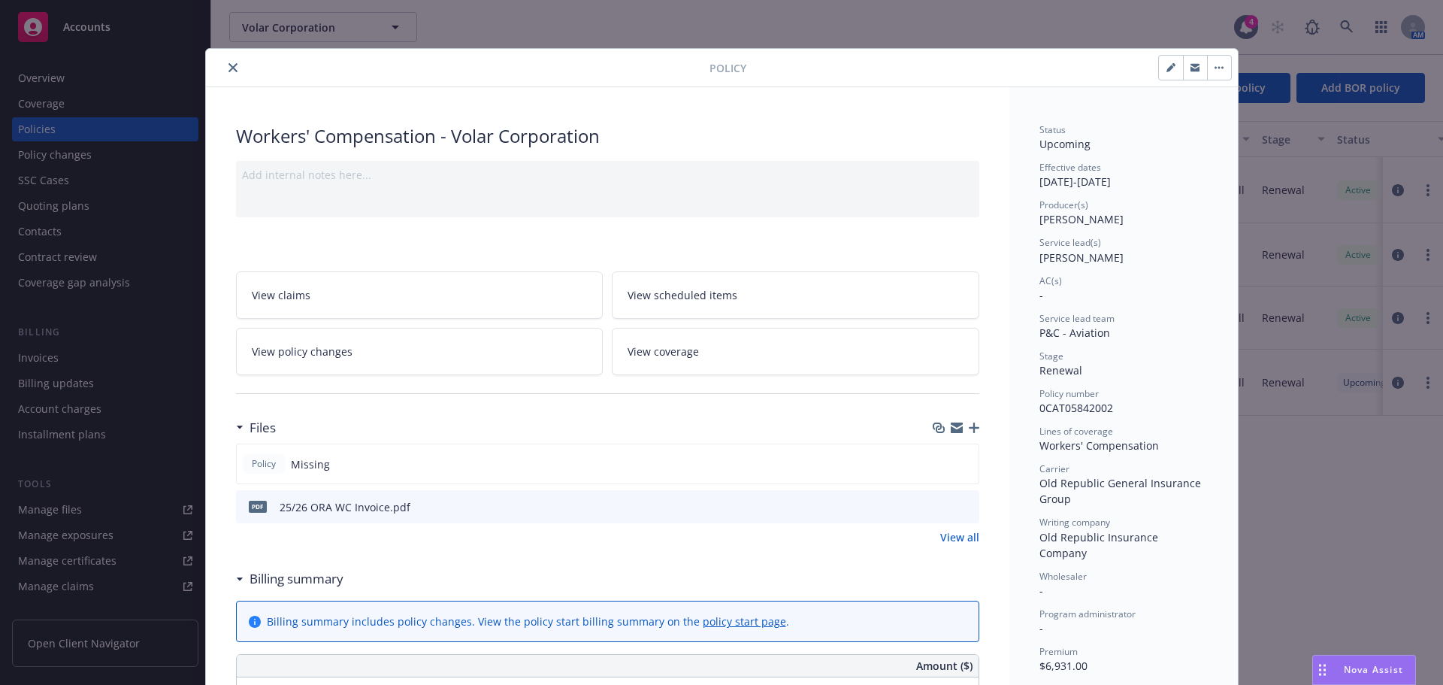
click at [231, 68] on button "close" at bounding box center [233, 68] width 18 height 18
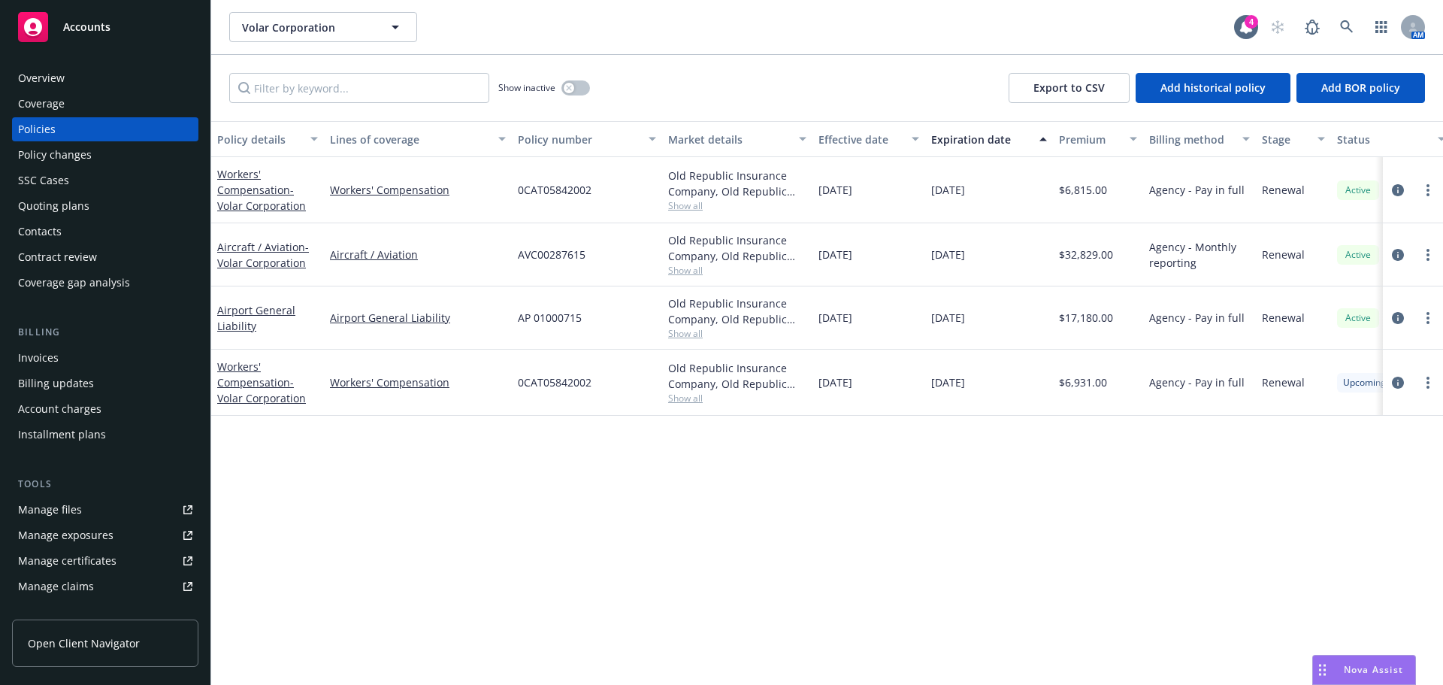
click at [55, 352] on div "Invoices" at bounding box center [38, 358] width 41 height 24
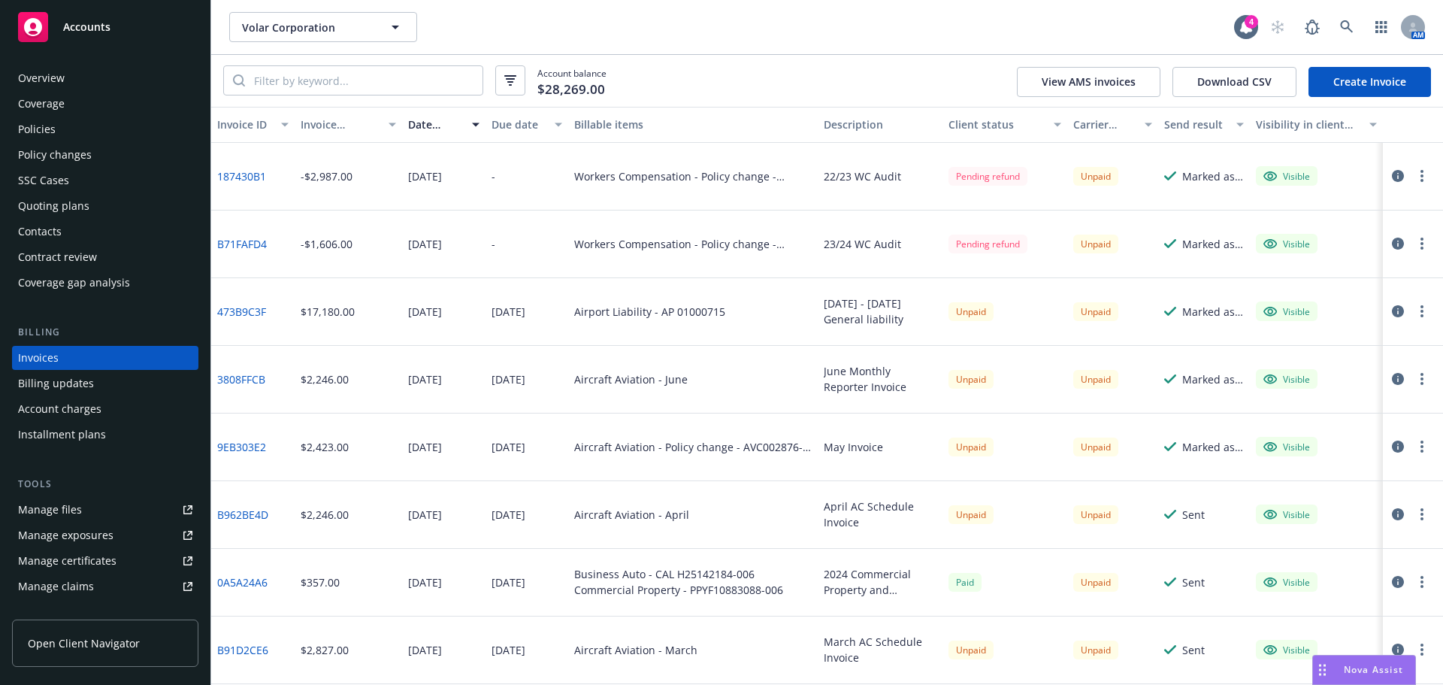
click at [1347, 76] on link "Create Invoice" at bounding box center [1369, 82] width 123 height 30
